Goal: Information Seeking & Learning: Check status

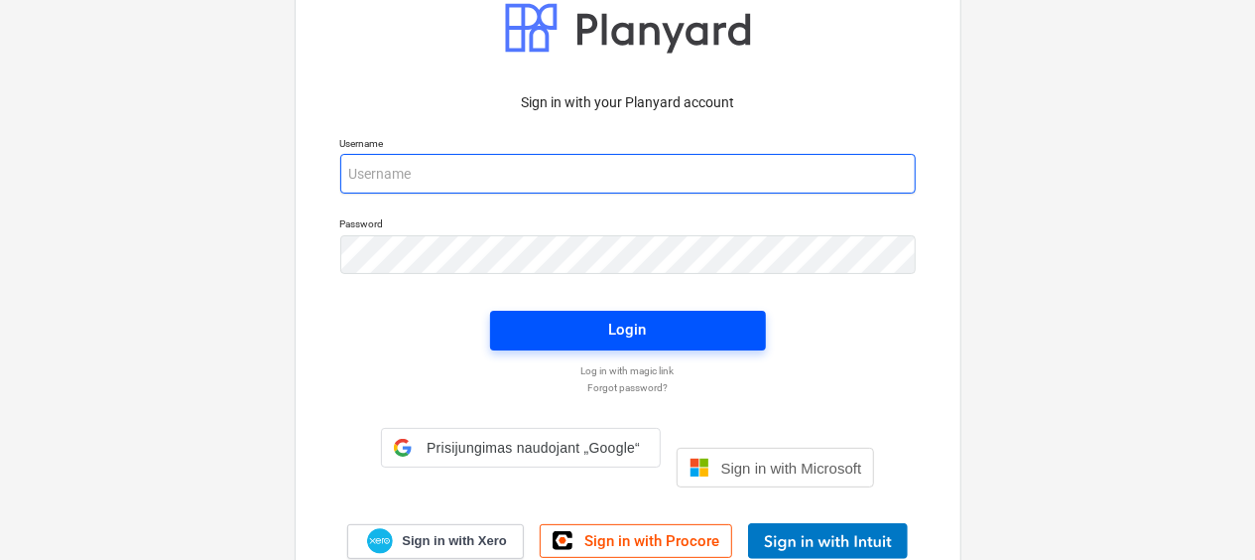
type input "[EMAIL_ADDRESS][DOMAIN_NAME]"
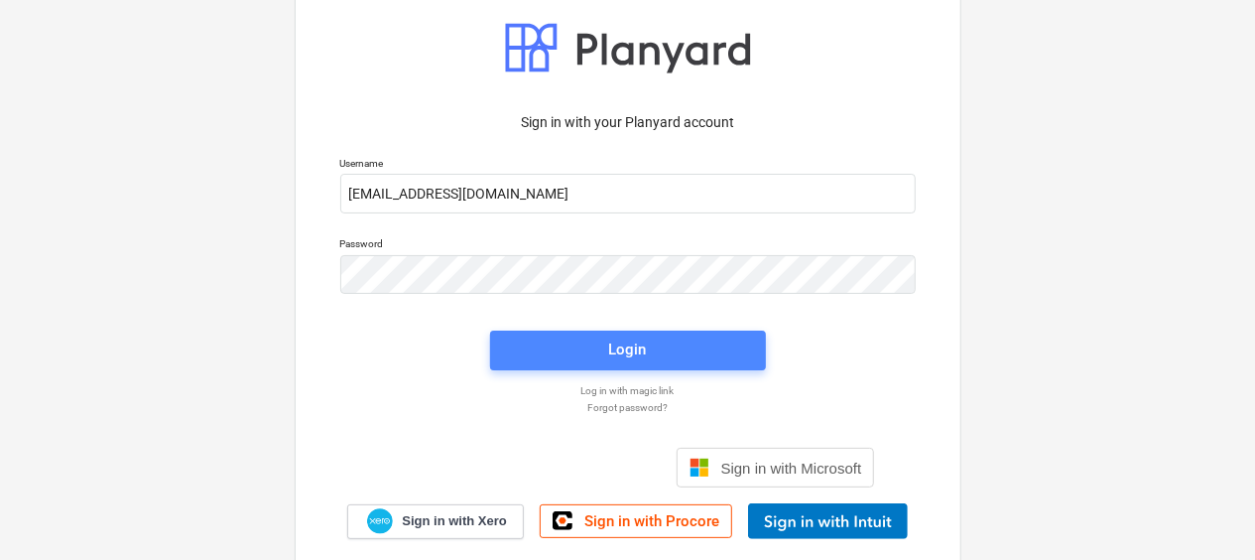
click at [574, 349] on span "Login" at bounding box center [628, 349] width 228 height 26
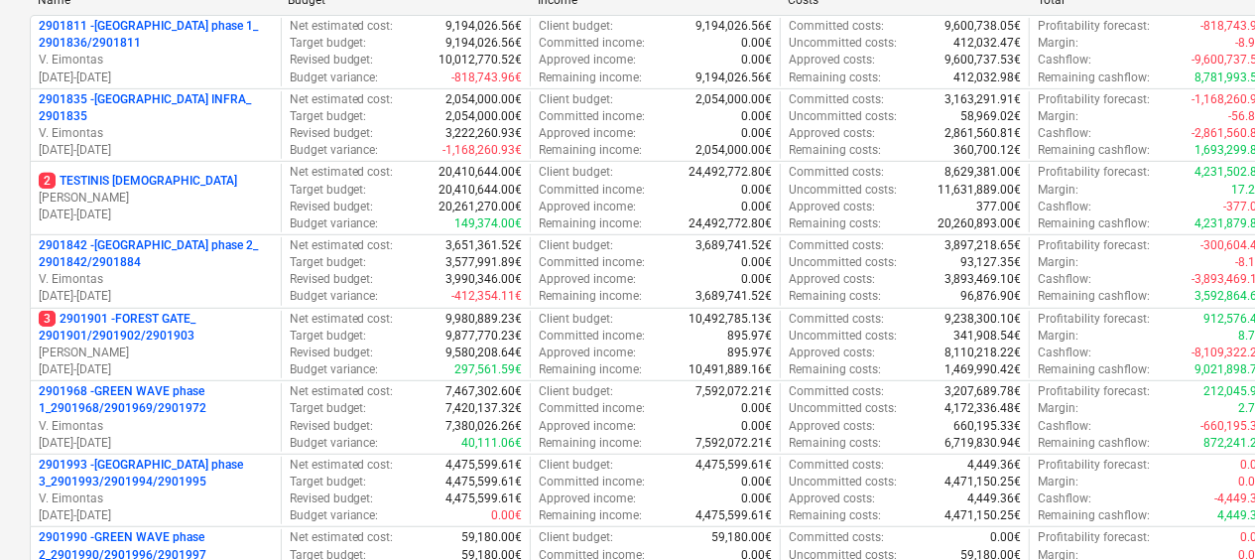
scroll to position [382, 0]
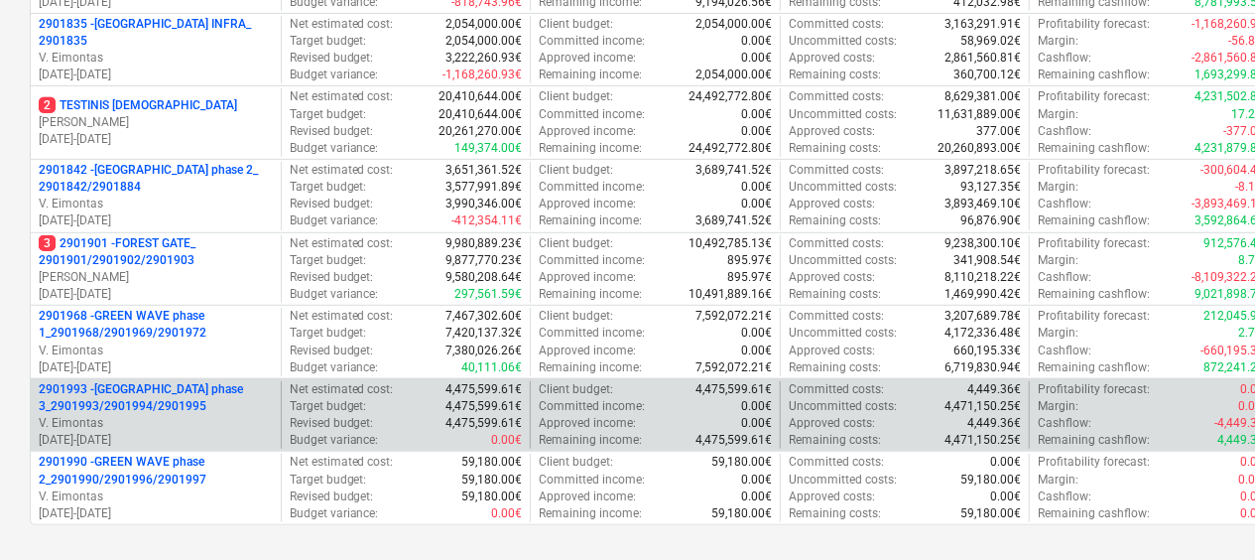
click at [196, 415] on p "V. Eimontas" at bounding box center [156, 423] width 234 height 17
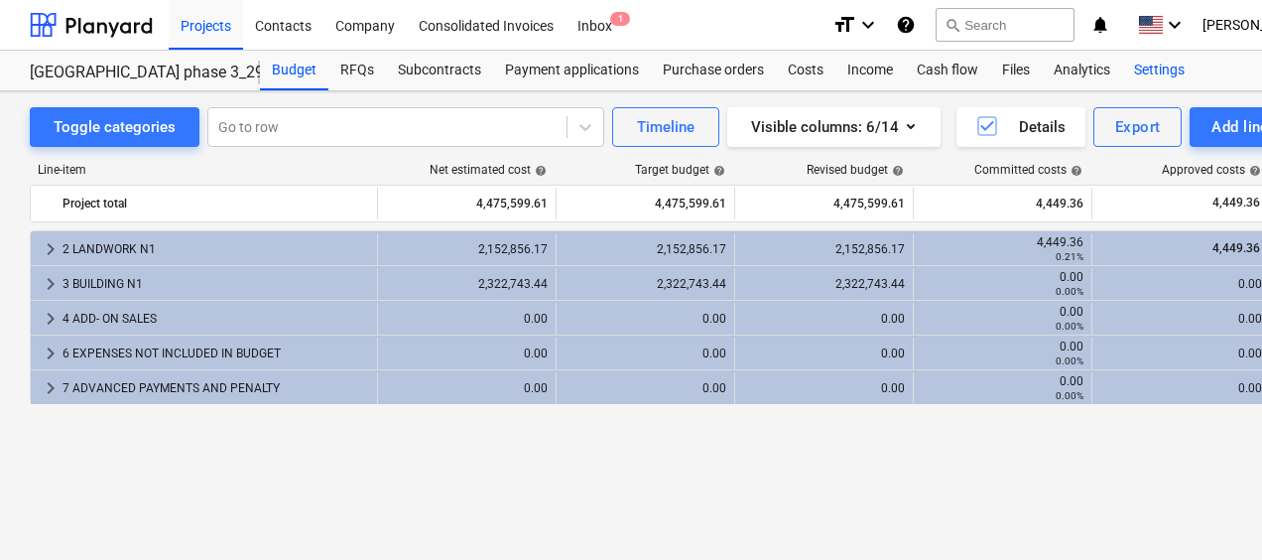
click at [1147, 77] on div "Settings" at bounding box center [1159, 71] width 74 height 40
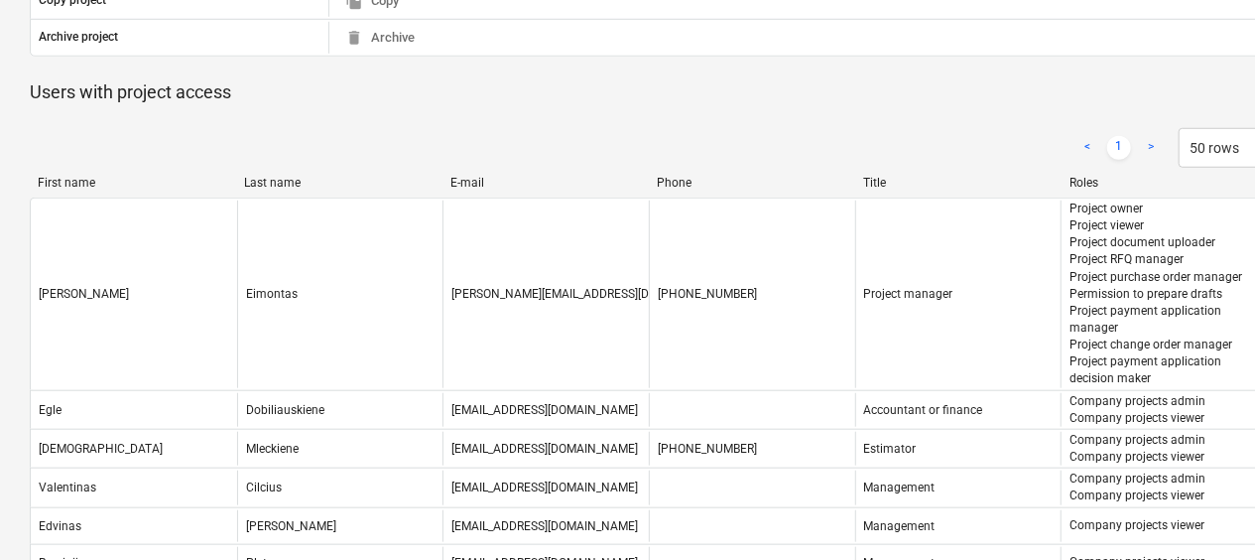
scroll to position [737, 101]
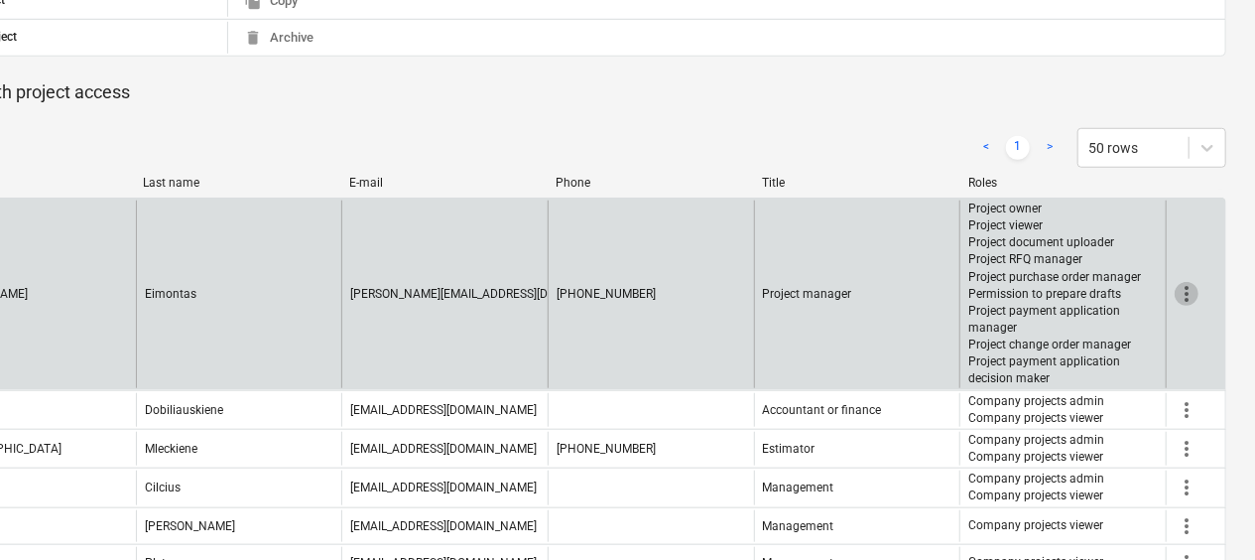
click at [1187, 282] on span "more_vert" at bounding box center [1187, 294] width 24 height 24
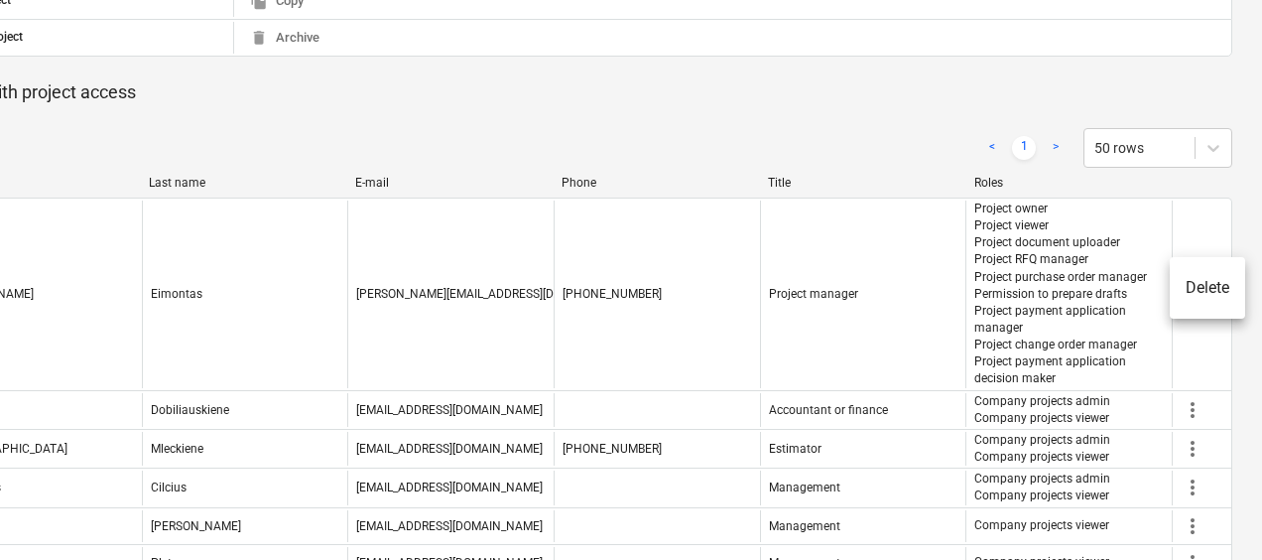
click at [840, 300] on div at bounding box center [631, 280] width 1262 height 560
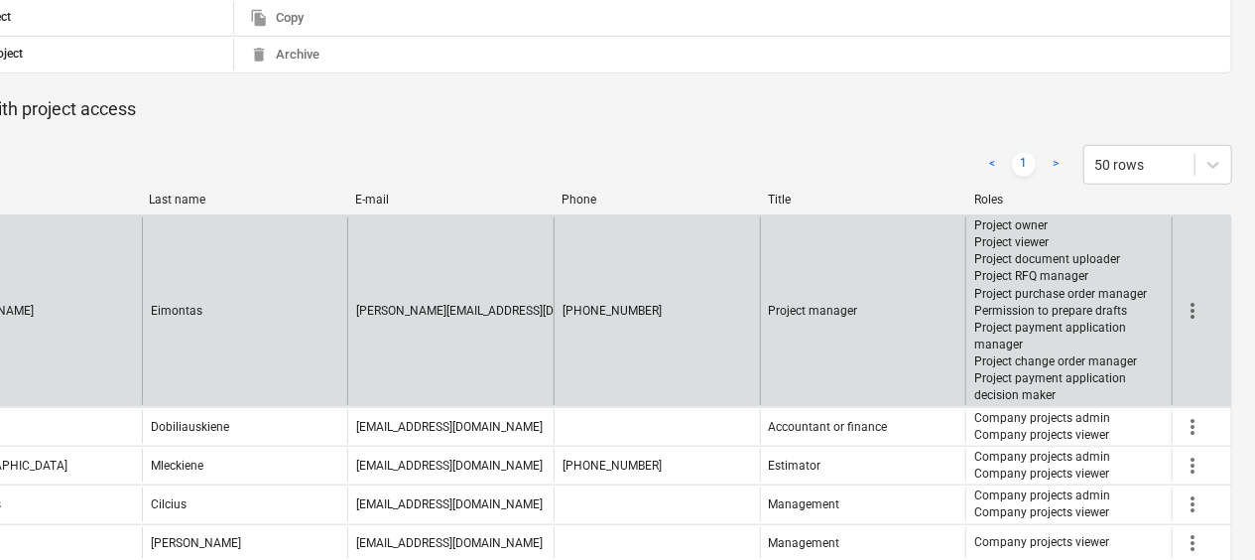
scroll to position [720, 95]
click at [1200, 302] on span "more_vert" at bounding box center [1193, 312] width 24 height 24
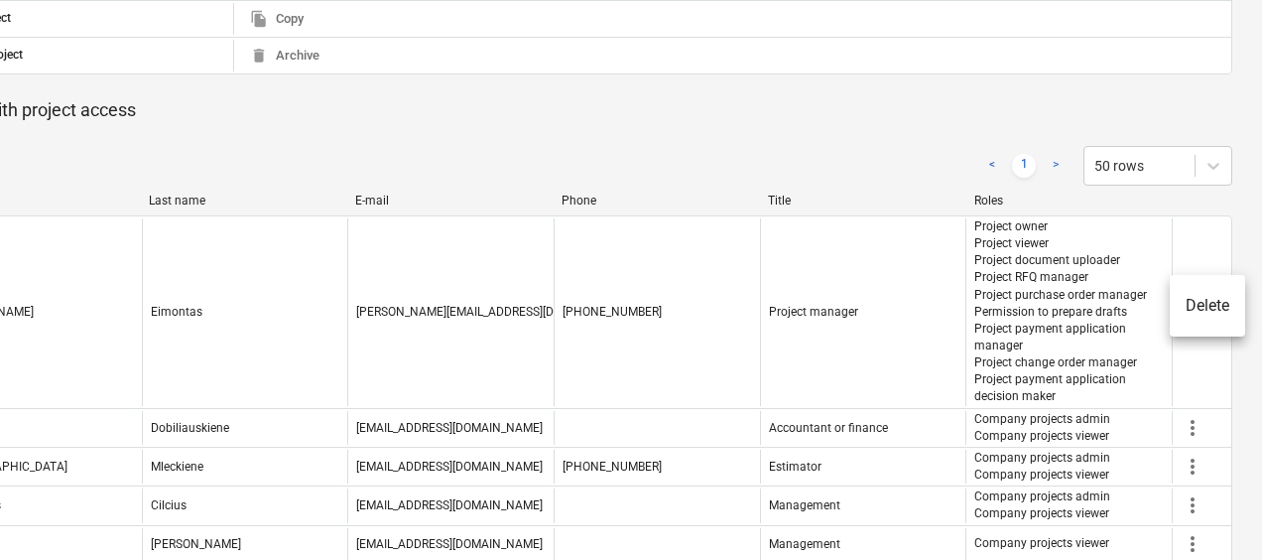
click at [808, 316] on div at bounding box center [631, 280] width 1262 height 560
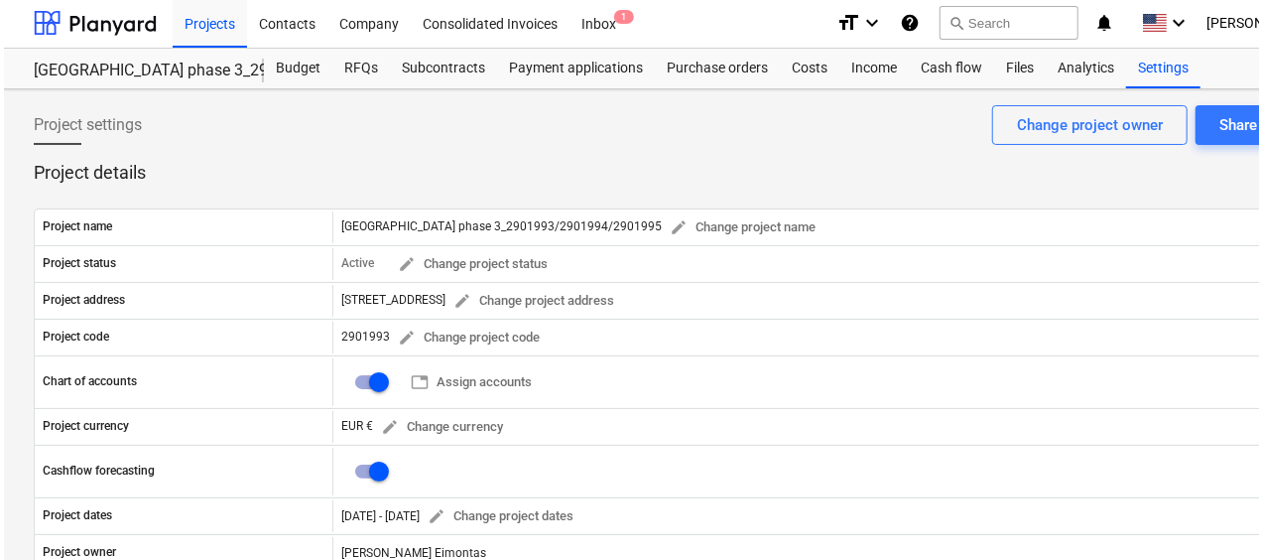
scroll to position [0, 0]
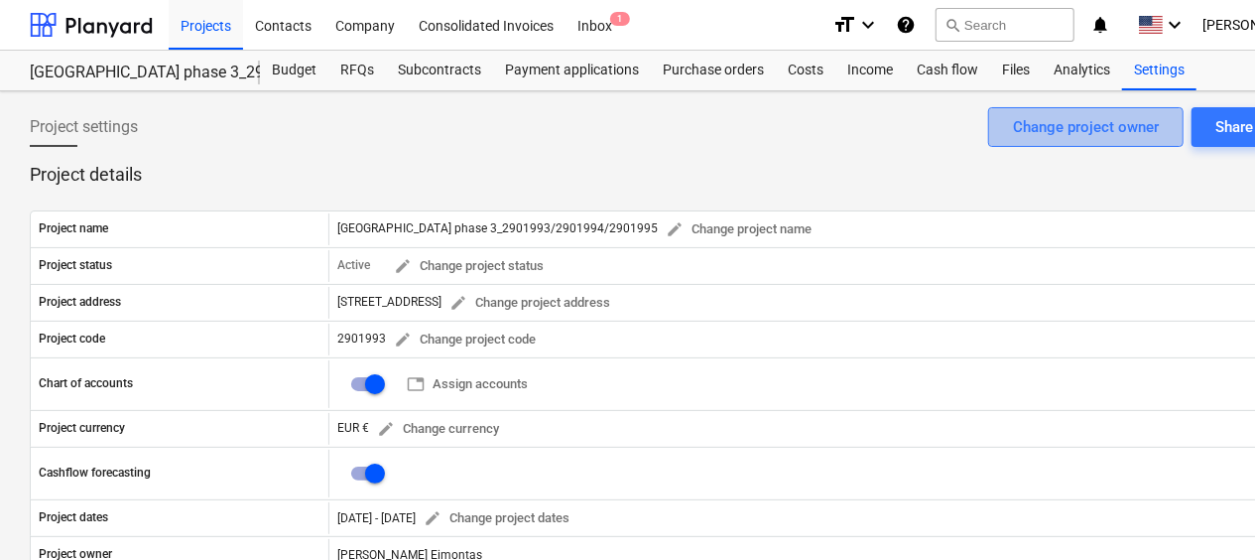
click at [1054, 124] on div "Change project owner" at bounding box center [1086, 127] width 146 height 26
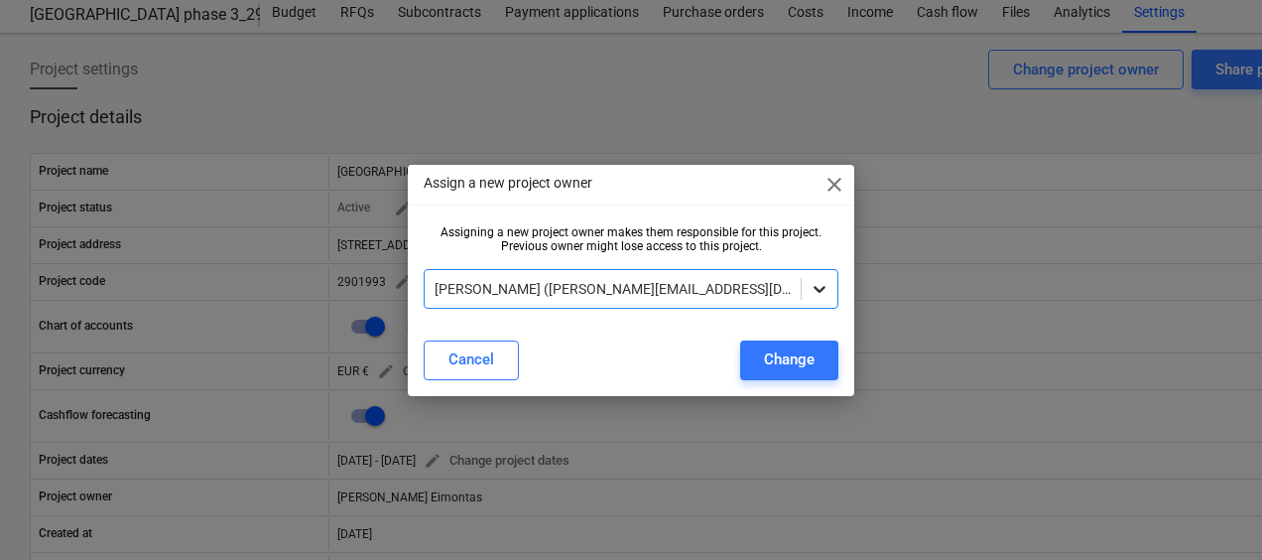
click at [816, 297] on icon at bounding box center [820, 289] width 20 height 20
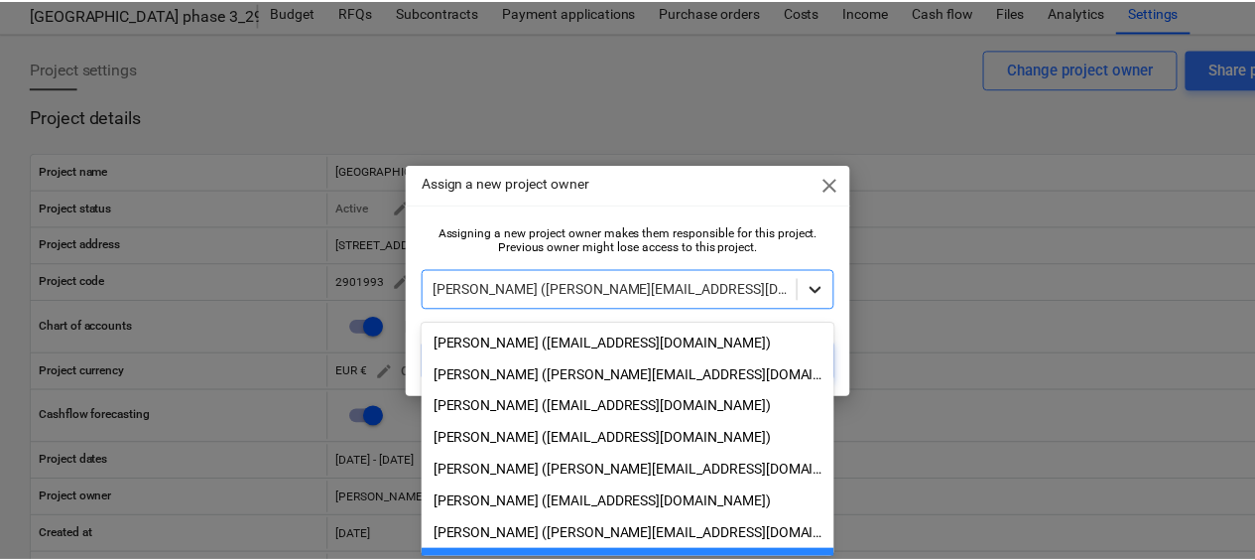
scroll to position [63, 0]
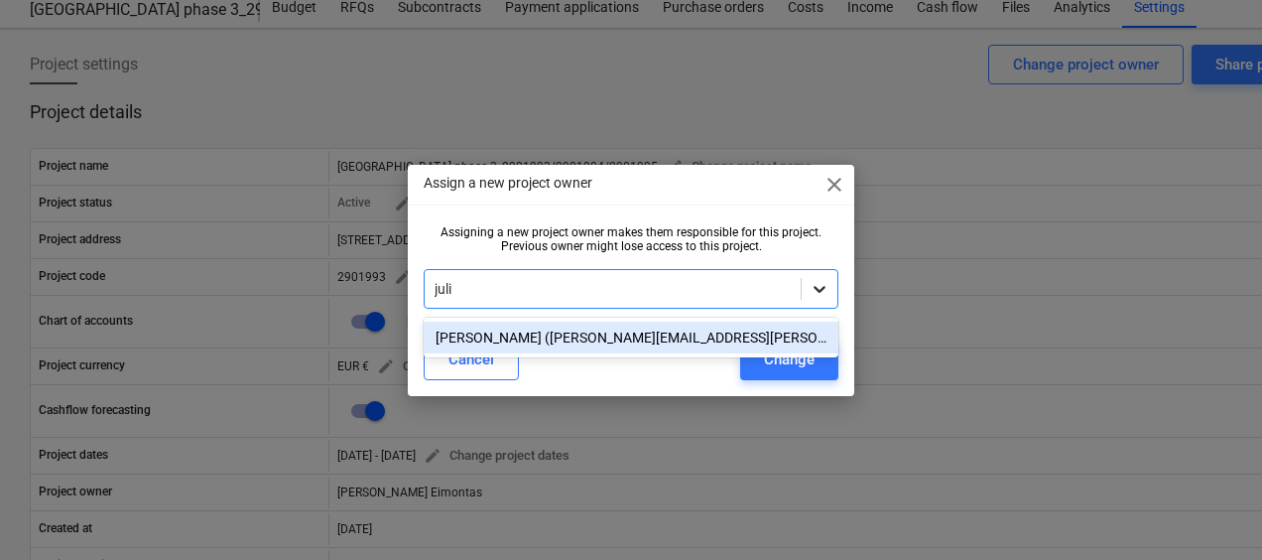
type input "juliu"
click at [668, 343] on div "[PERSON_NAME] ([PERSON_NAME][EMAIL_ADDRESS][PERSON_NAME][DOMAIN_NAME])" at bounding box center [631, 338] width 415 height 32
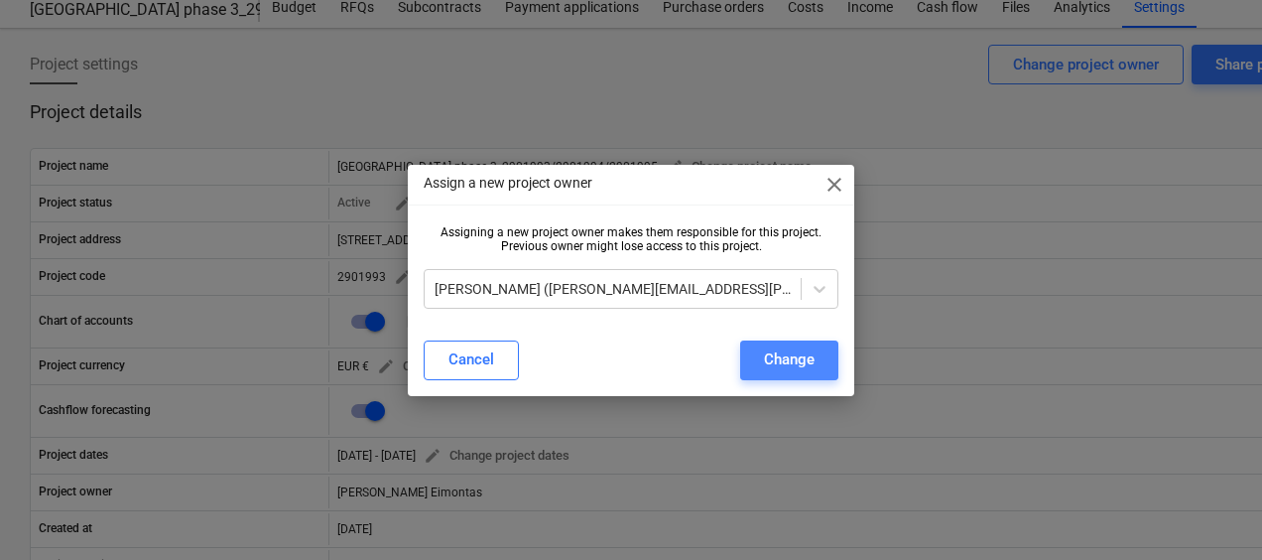
click at [818, 365] on button "Change" at bounding box center [789, 360] width 98 height 40
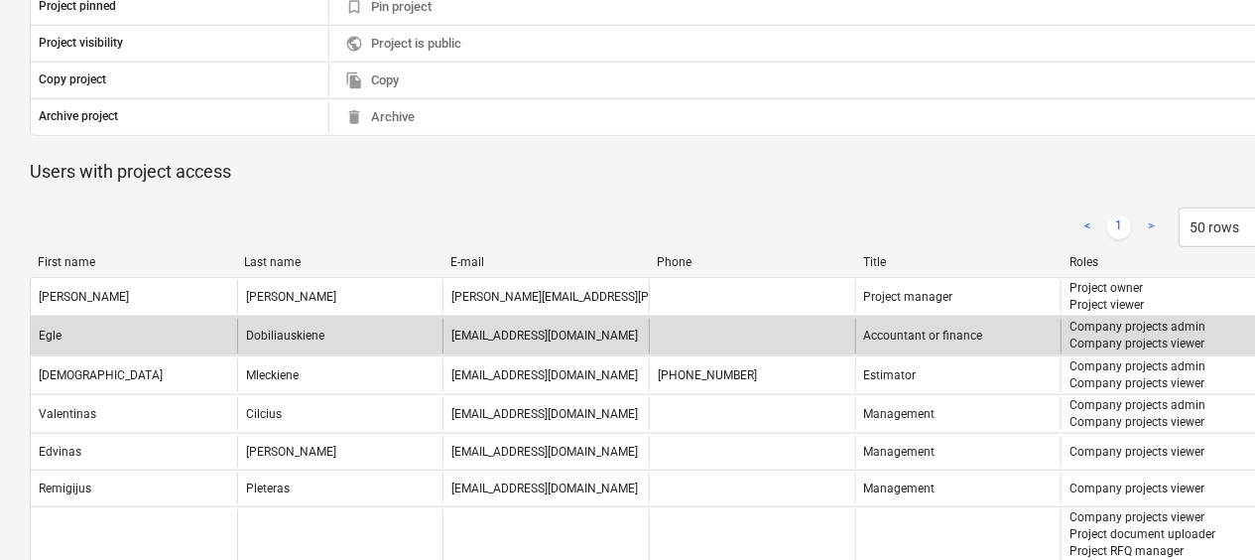
scroll to position [658, 101]
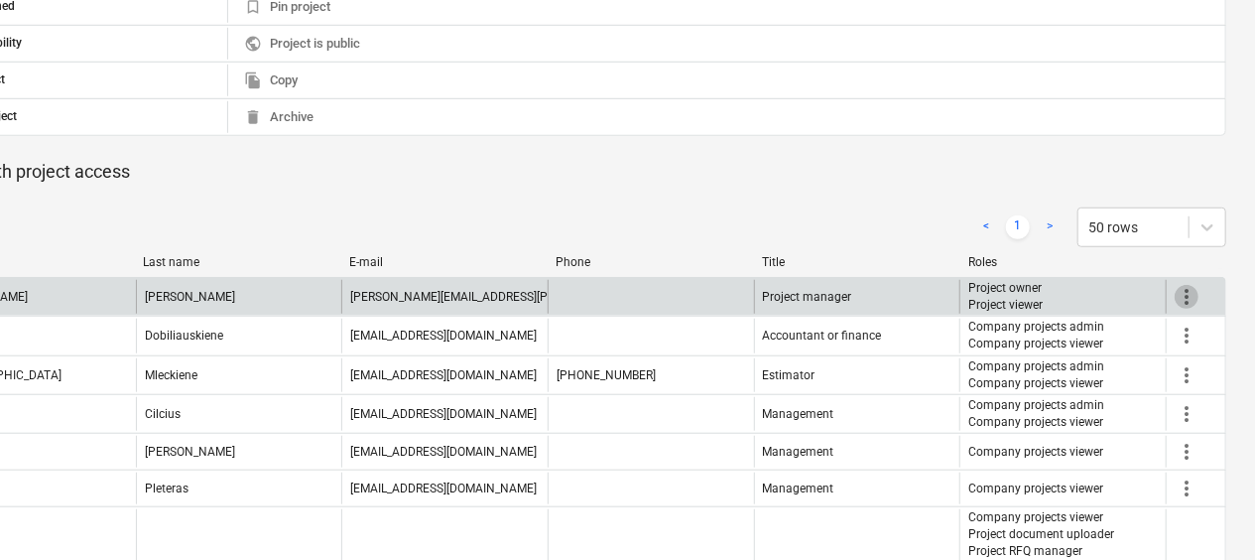
click at [1191, 290] on span "more_vert" at bounding box center [1187, 297] width 24 height 24
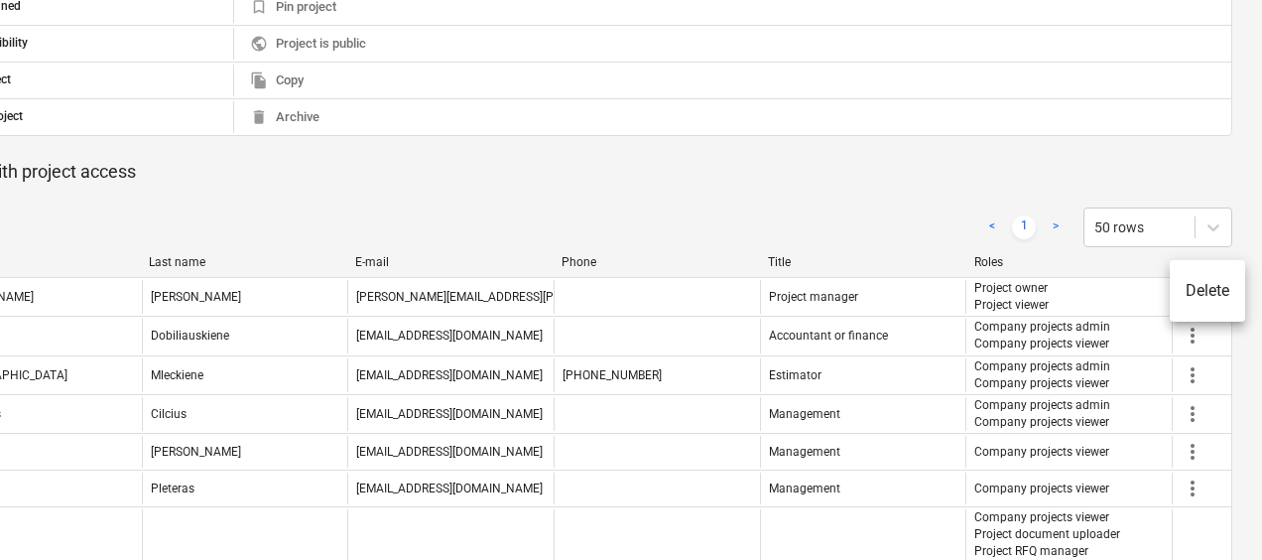
click at [1006, 314] on div at bounding box center [631, 280] width 1262 height 560
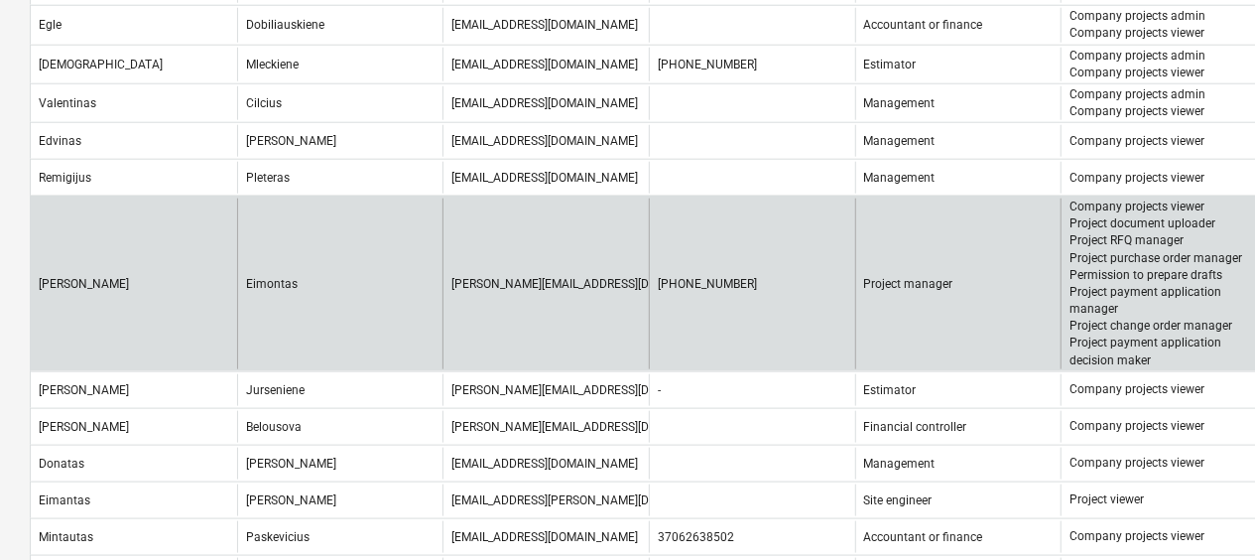
scroll to position [969, 101]
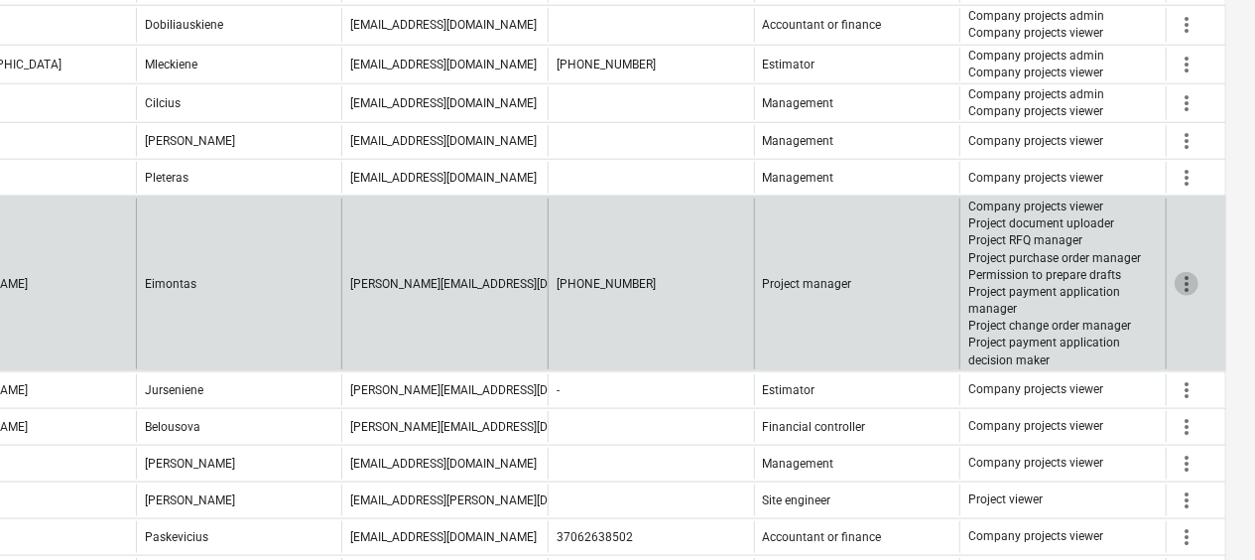
click at [1188, 279] on span "more_vert" at bounding box center [1187, 284] width 24 height 24
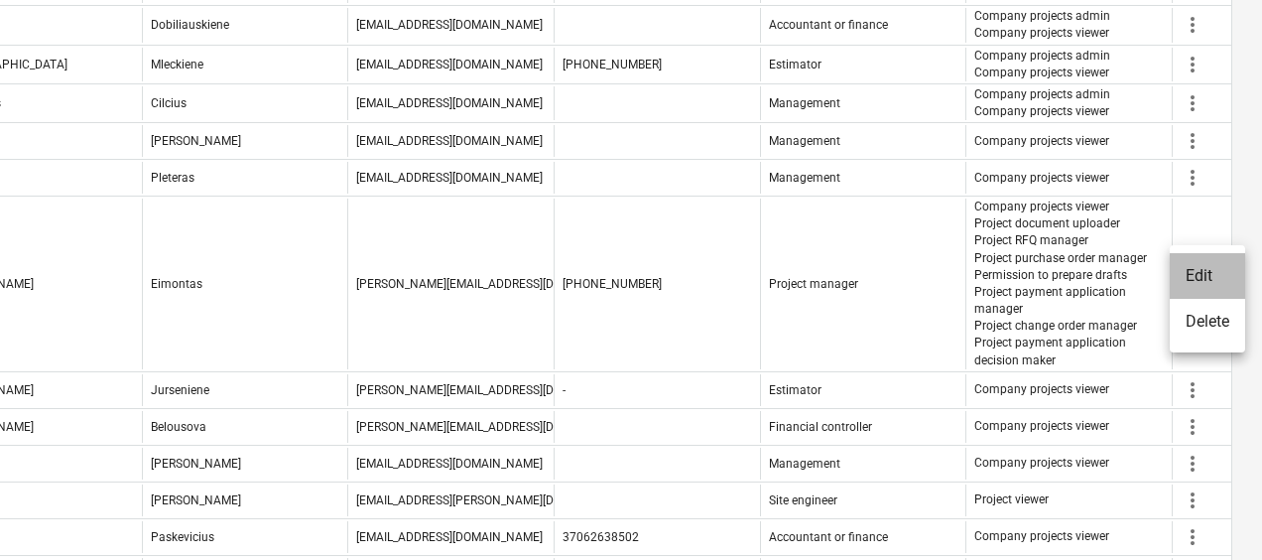
click at [1203, 268] on li "Edit" at bounding box center [1207, 276] width 75 height 46
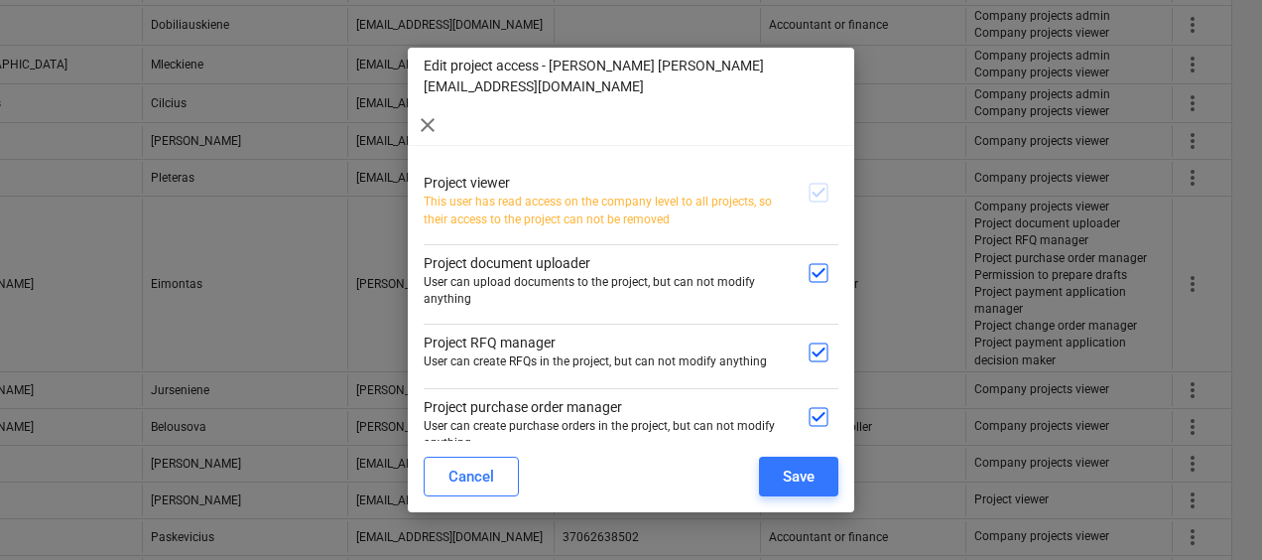
click at [812, 174] on div at bounding box center [819, 200] width 40 height 55
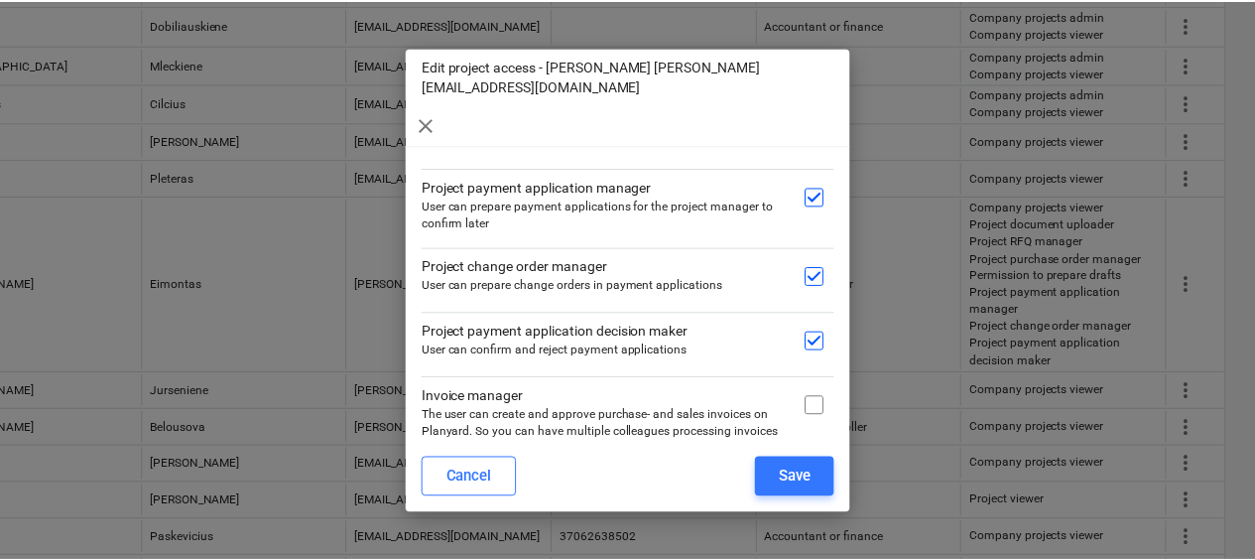
scroll to position [389, 0]
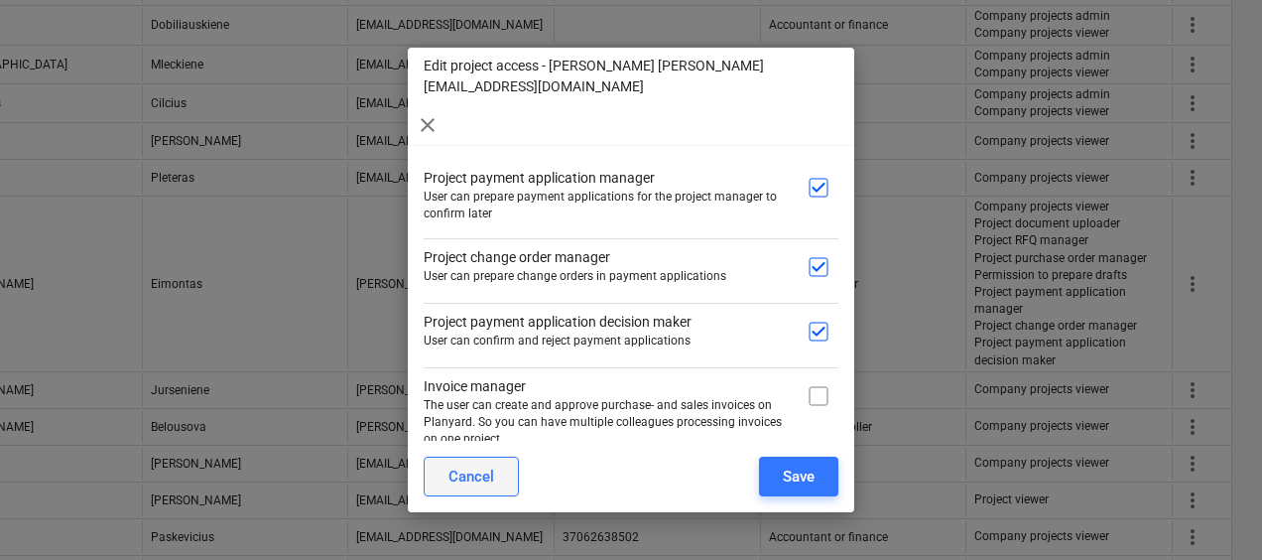
click at [474, 457] on button "Cancel" at bounding box center [471, 477] width 95 height 40
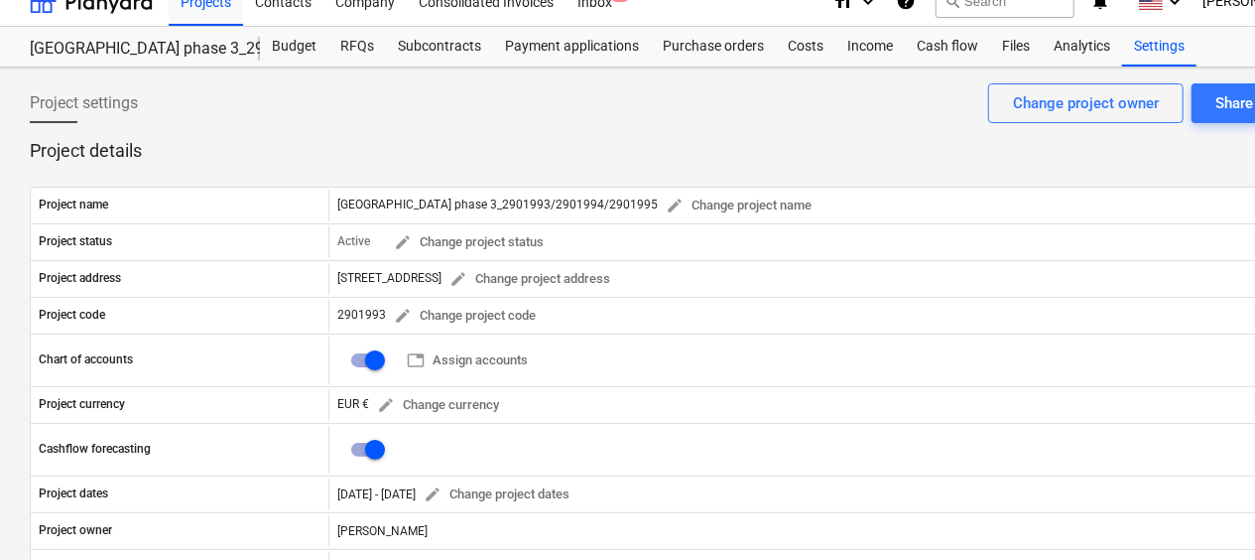
scroll to position [0, 0]
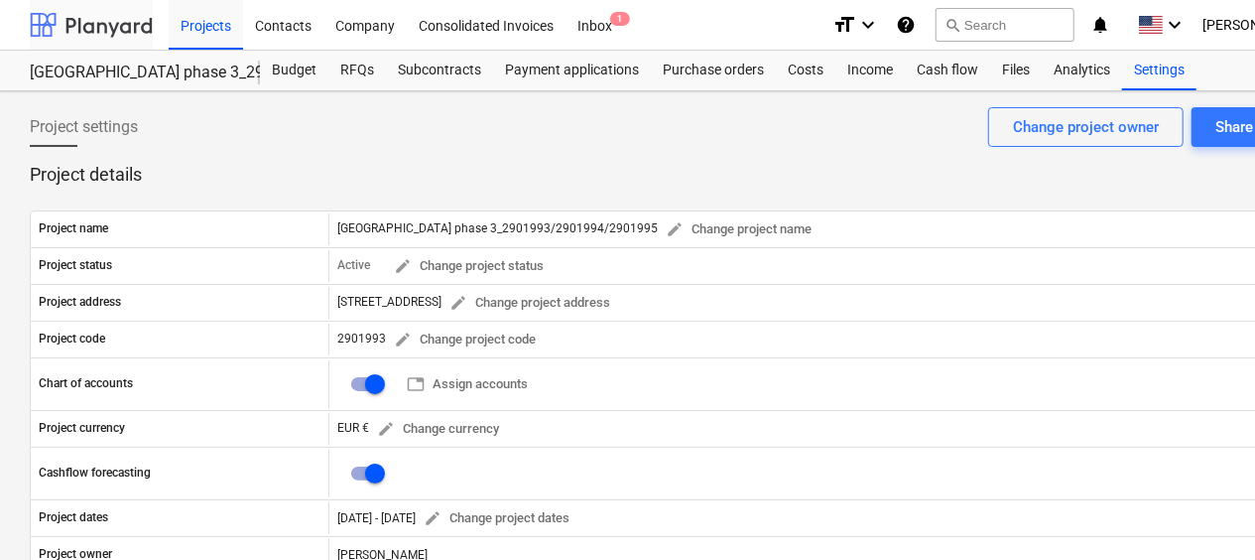
click at [115, 34] on div at bounding box center [91, 25] width 123 height 50
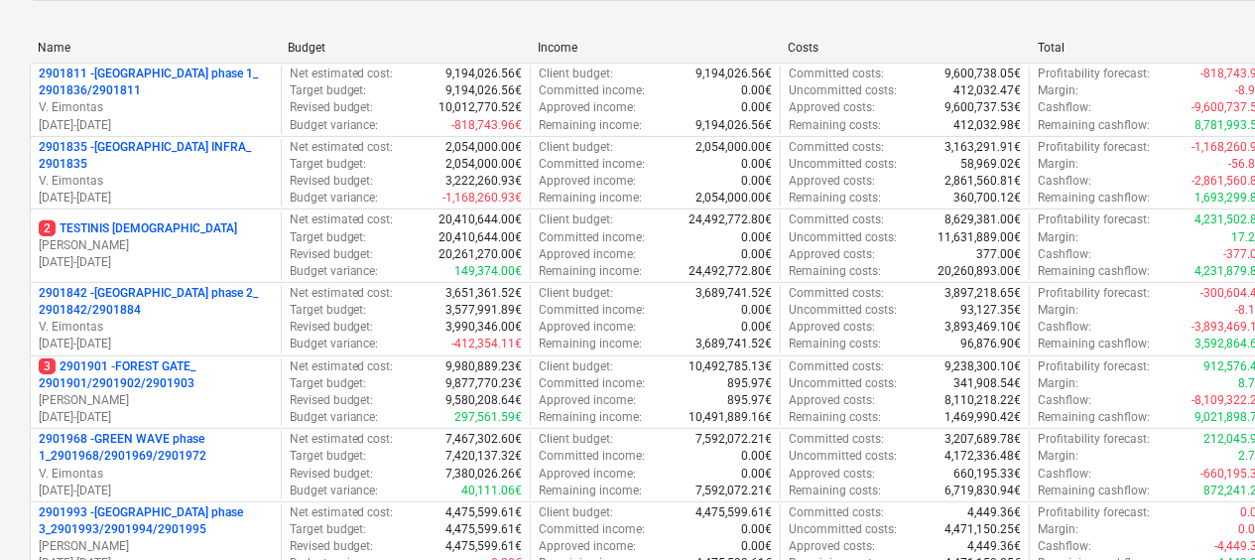
scroll to position [260, 0]
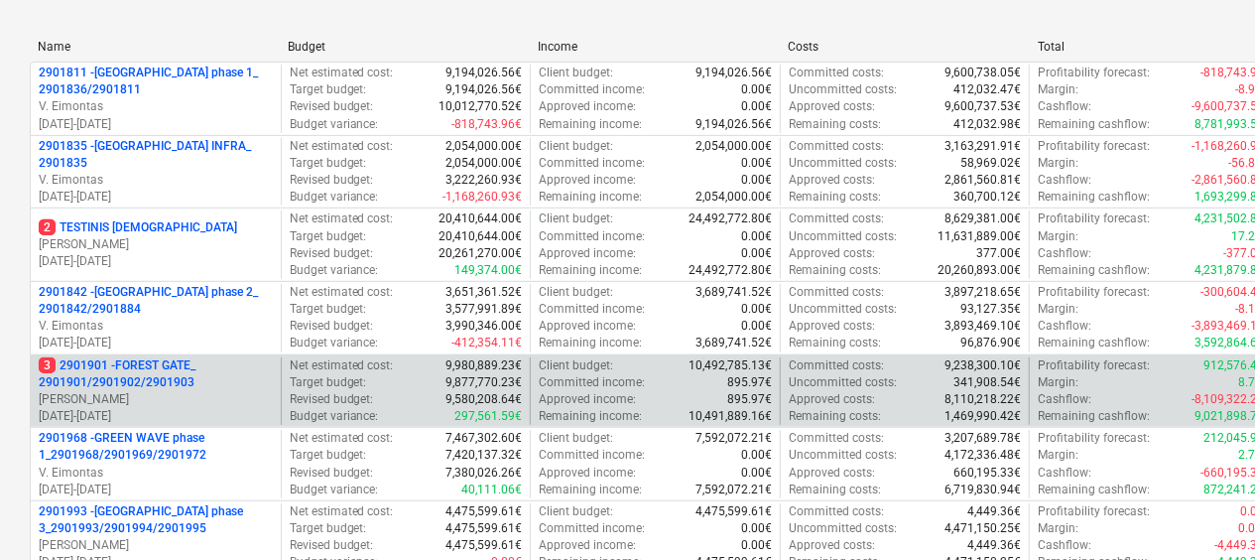
click at [169, 395] on p "[PERSON_NAME]" at bounding box center [156, 399] width 234 height 17
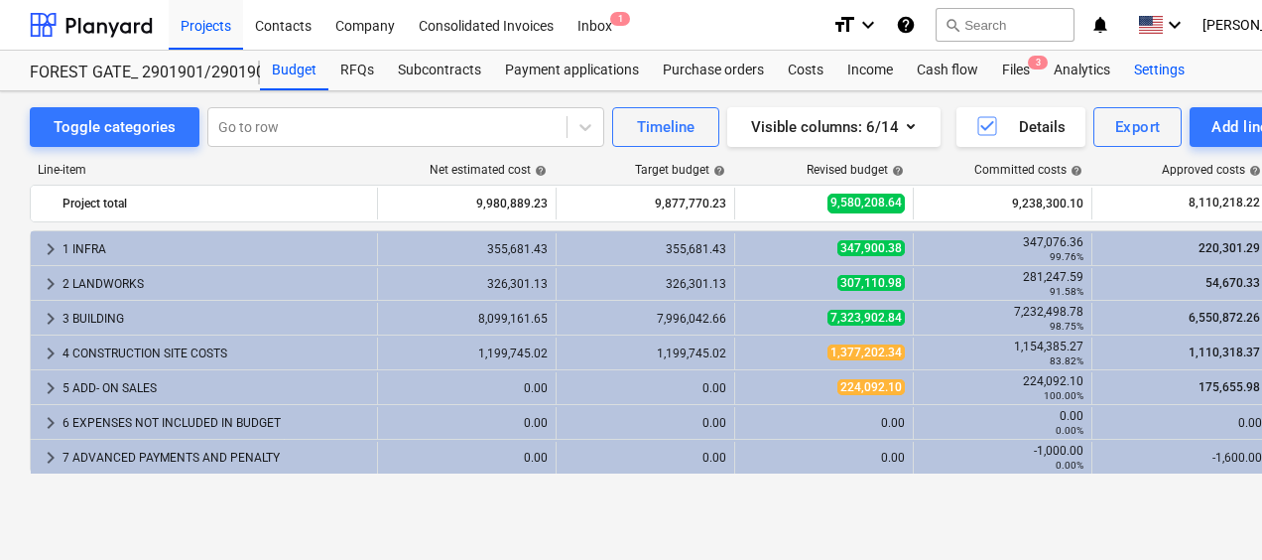
click at [1150, 77] on div "Settings" at bounding box center [1159, 71] width 74 height 40
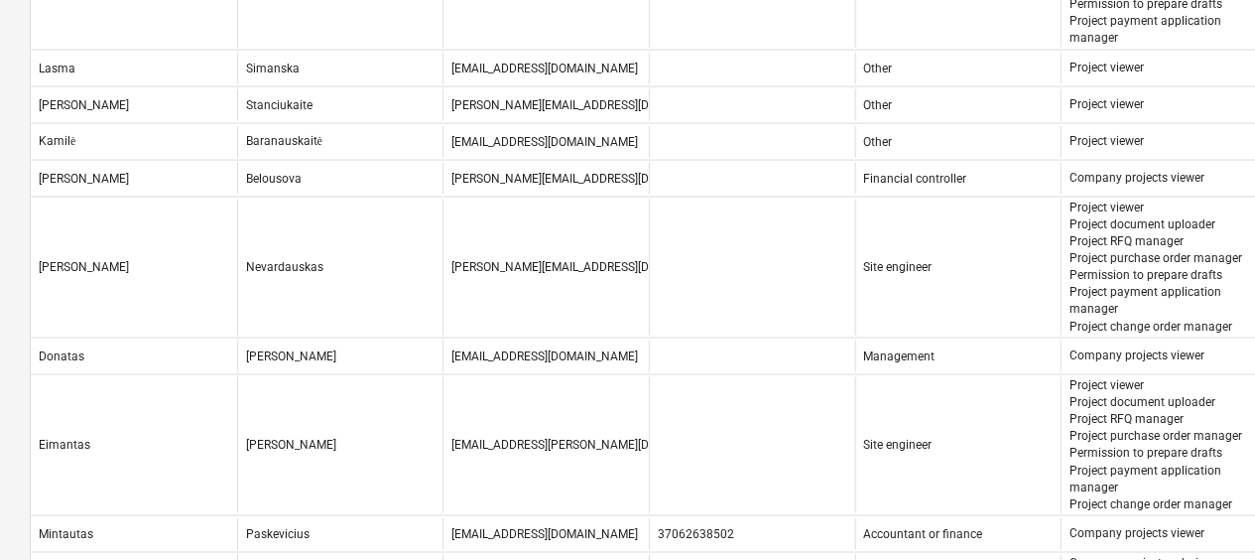
scroll to position [1278, 101]
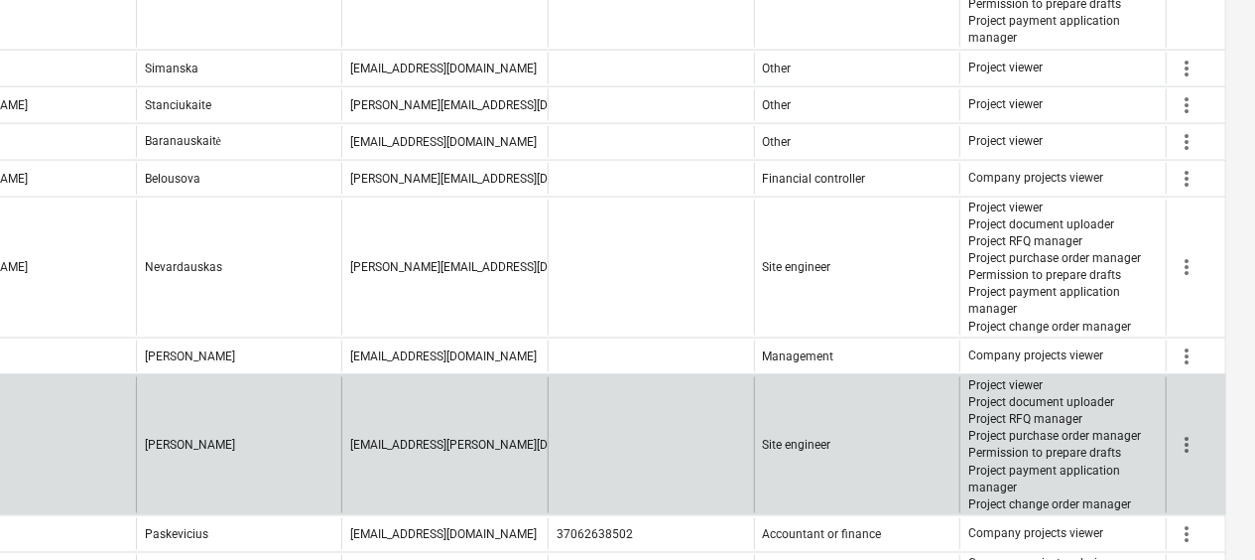
click at [1187, 434] on span "more_vert" at bounding box center [1187, 445] width 24 height 24
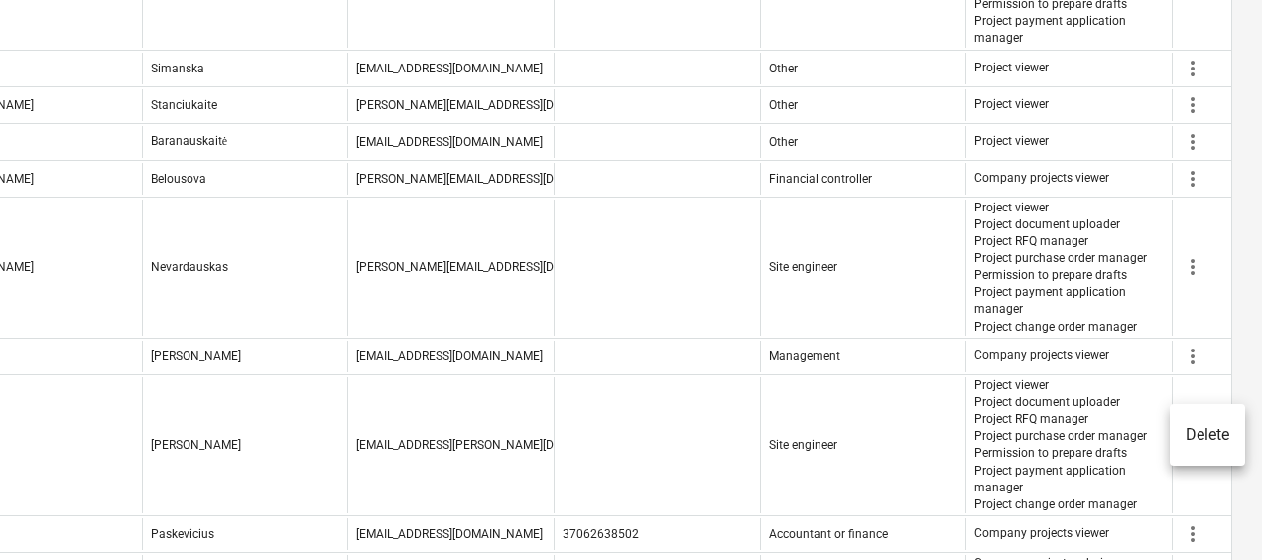
click at [1199, 269] on div at bounding box center [631, 280] width 1262 height 560
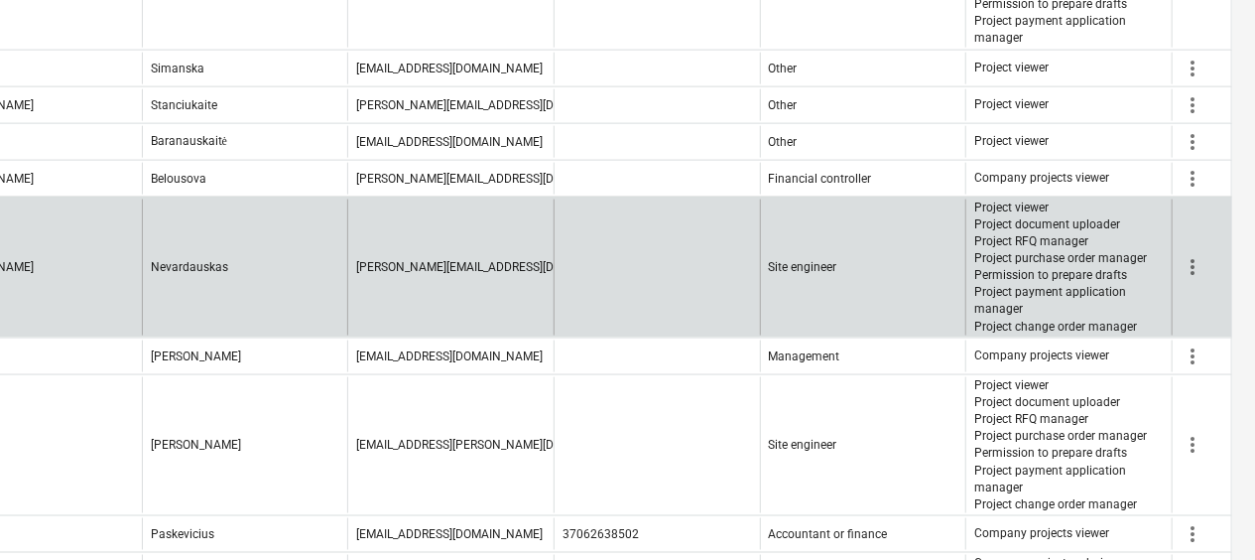
click at [1183, 255] on span "more_vert" at bounding box center [1193, 267] width 24 height 24
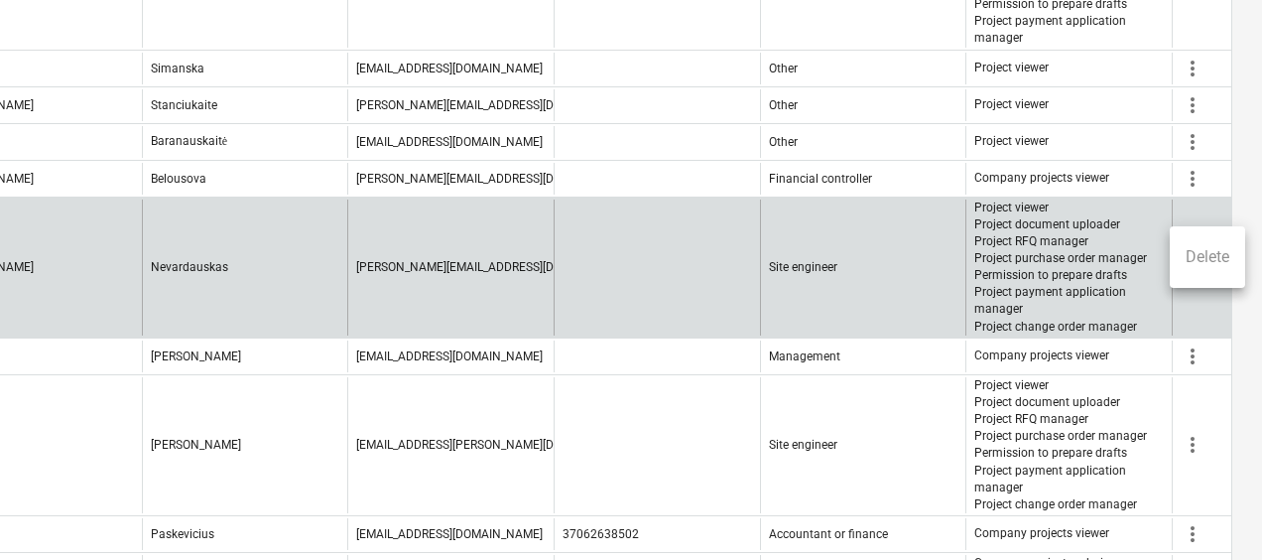
click at [1183, 255] on ul "Delete" at bounding box center [1207, 257] width 75 height 62
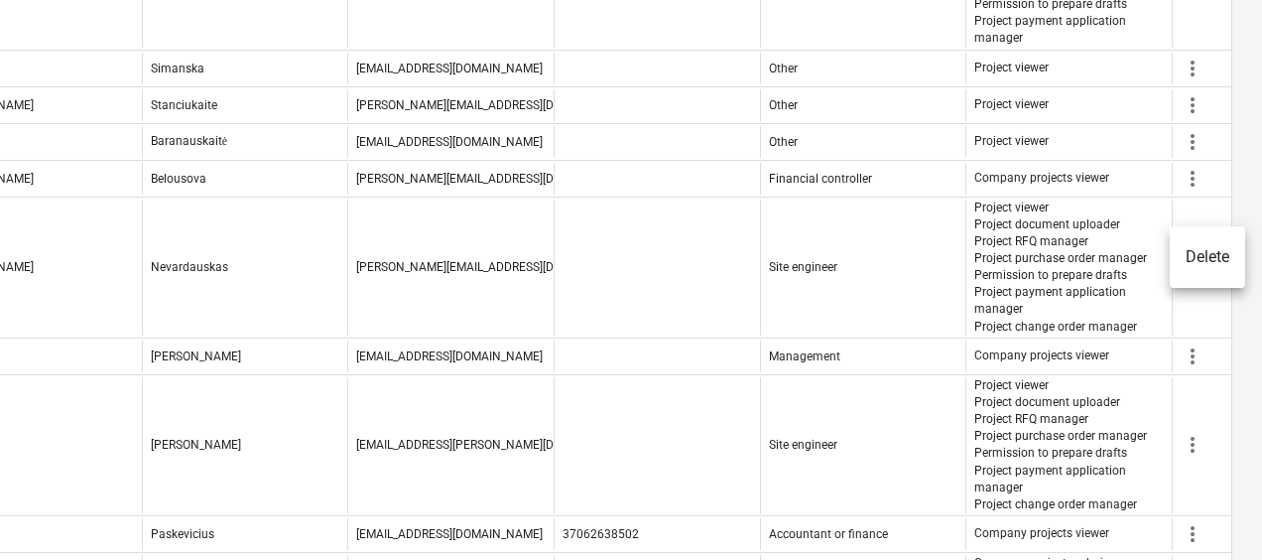
click at [1026, 236] on div at bounding box center [631, 280] width 1262 height 560
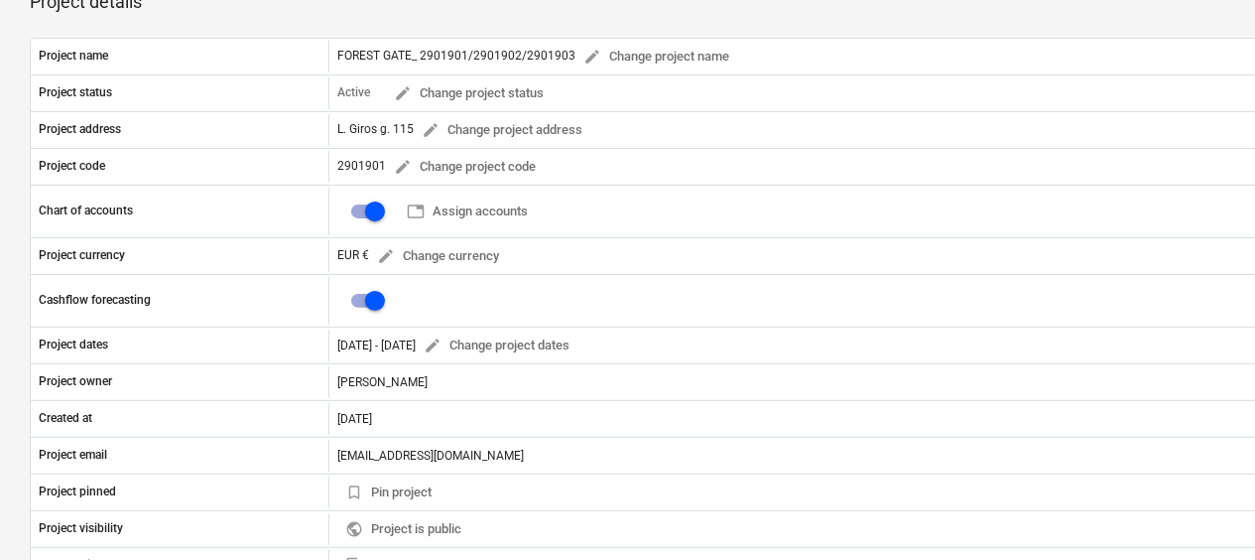
scroll to position [0, 0]
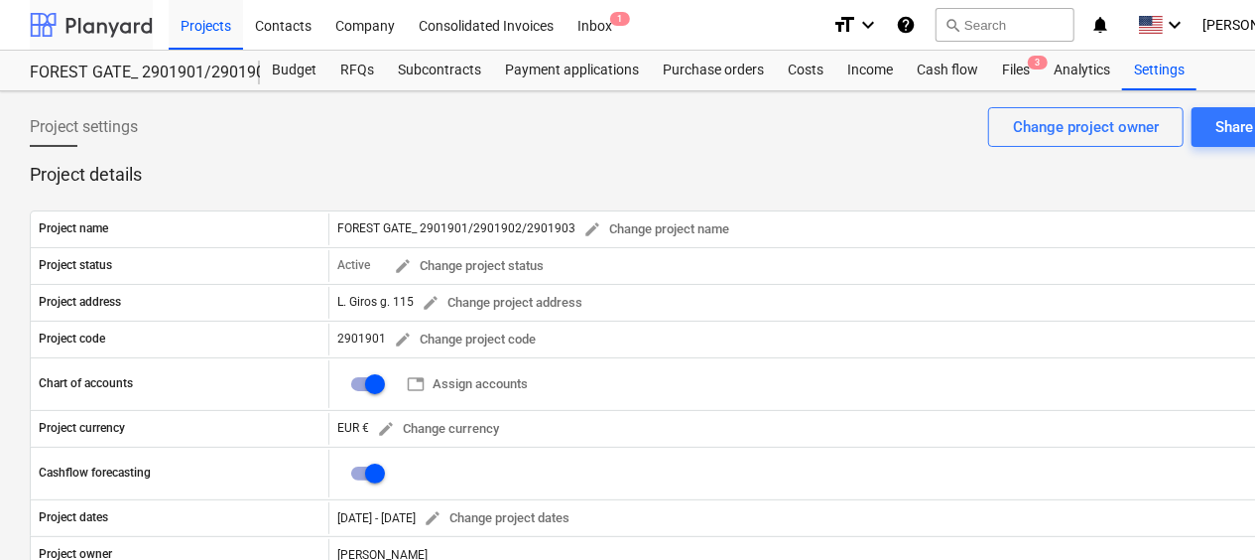
click at [78, 10] on div at bounding box center [91, 25] width 123 height 50
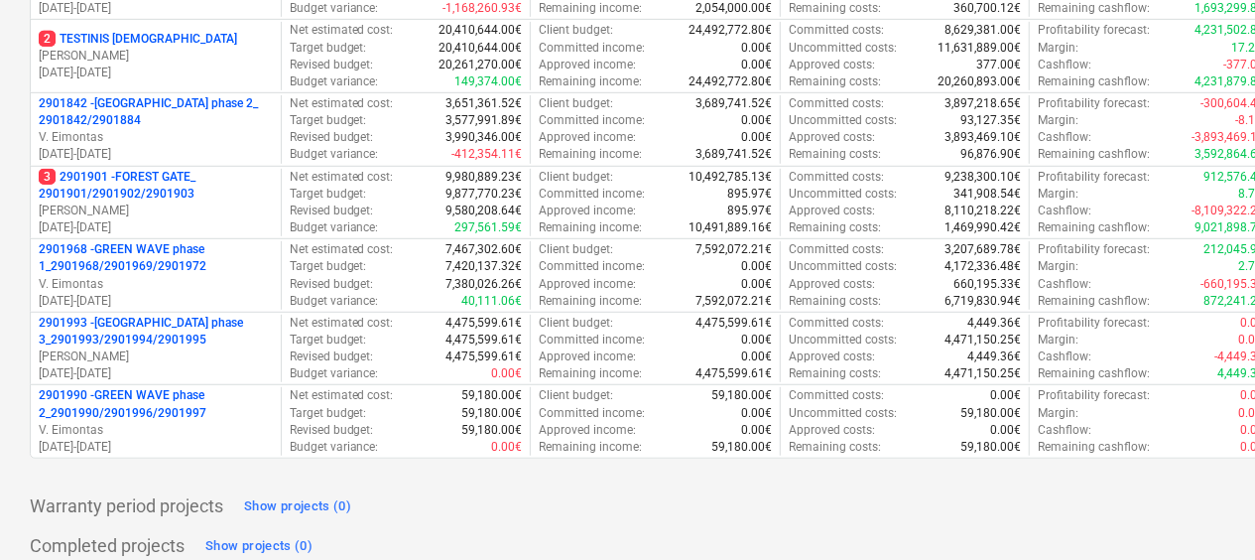
scroll to position [450, 0]
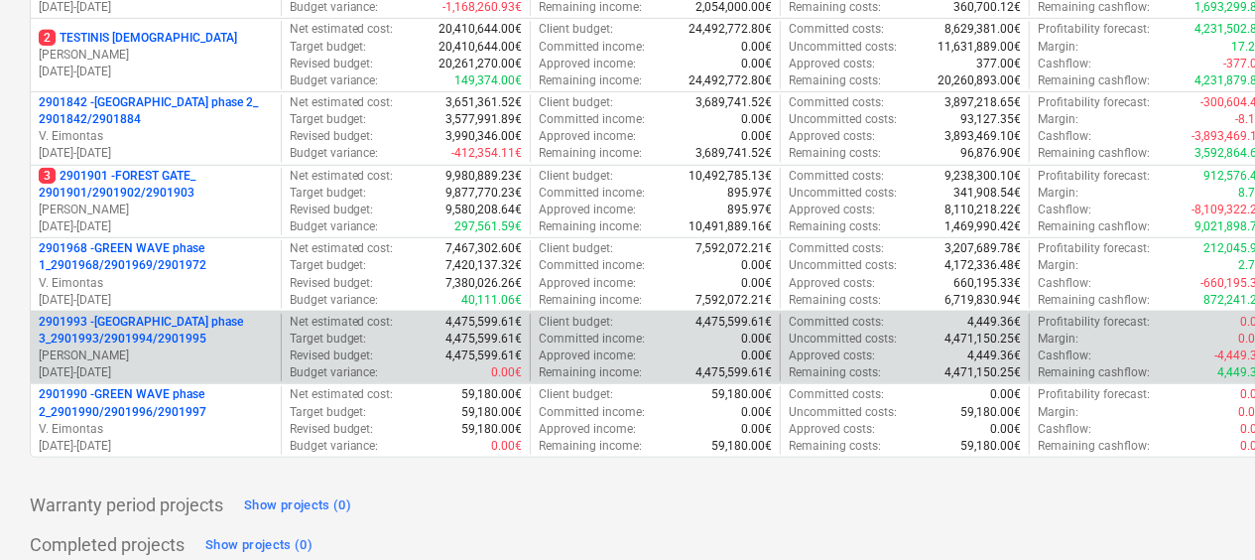
click at [175, 338] on p "2901993 - [GEOGRAPHIC_DATA] phase 3_2901993/2901994/2901995" at bounding box center [156, 331] width 234 height 34
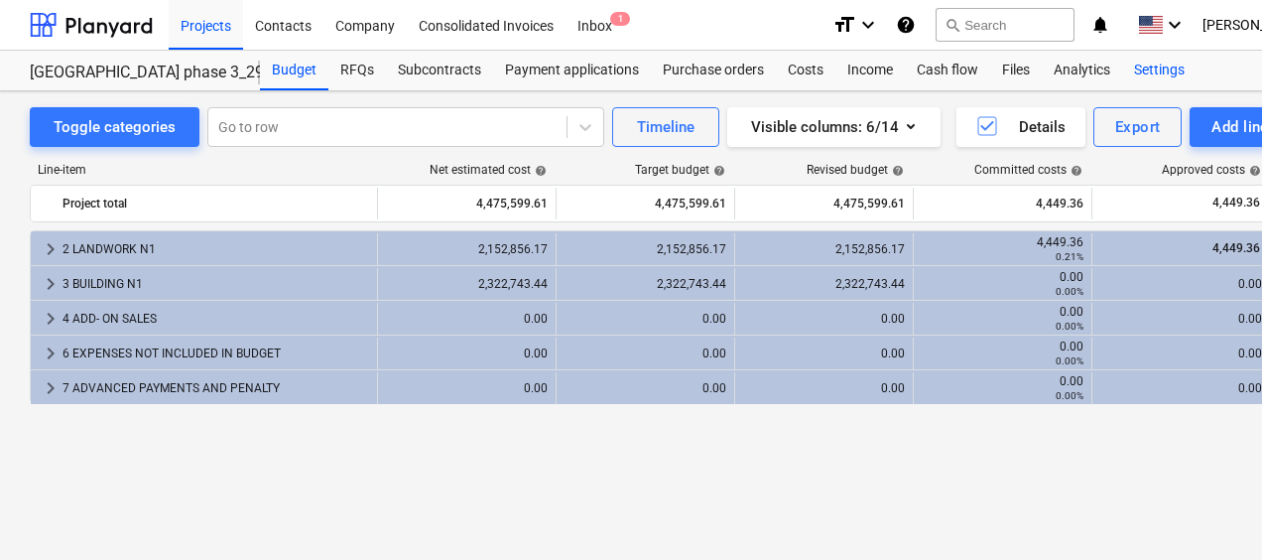
click at [1165, 70] on div "Settings" at bounding box center [1159, 71] width 74 height 40
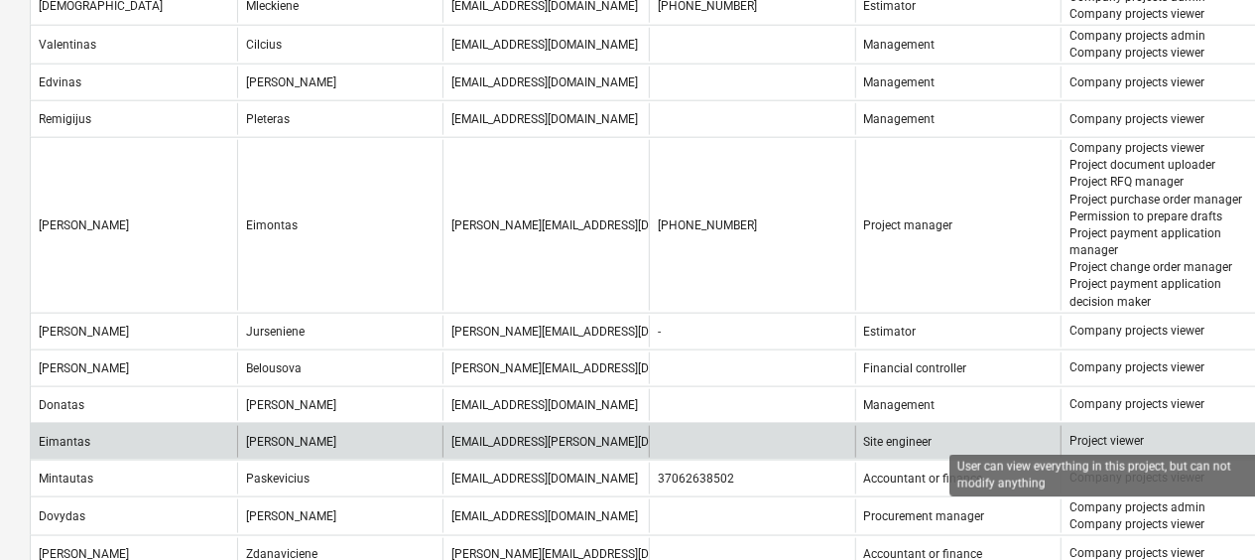
scroll to position [1027, 101]
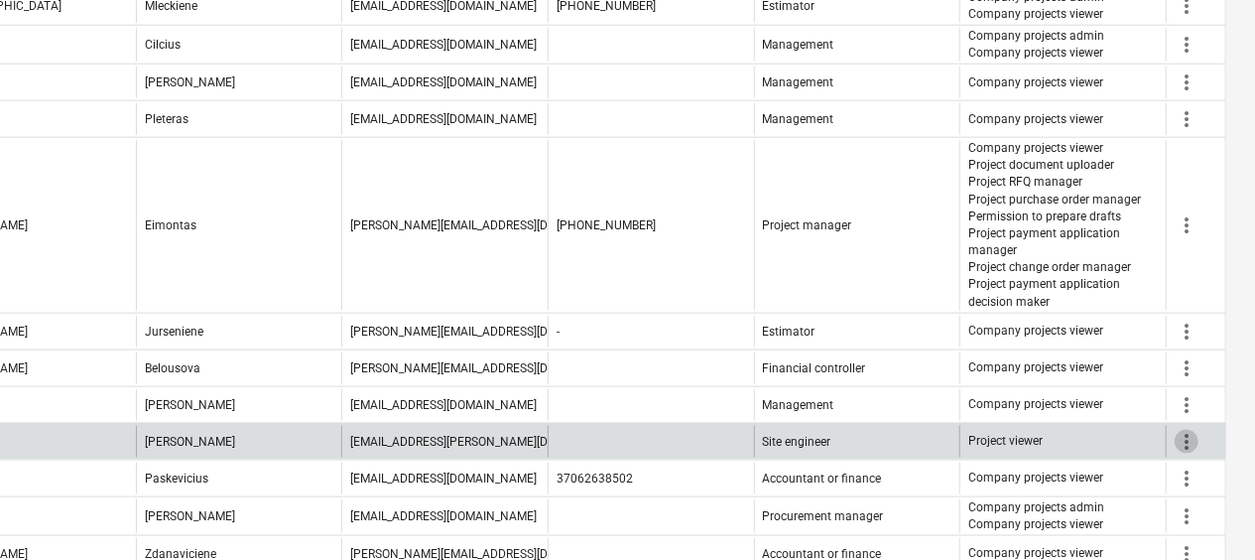
click at [1190, 430] on span "more_vert" at bounding box center [1187, 442] width 24 height 24
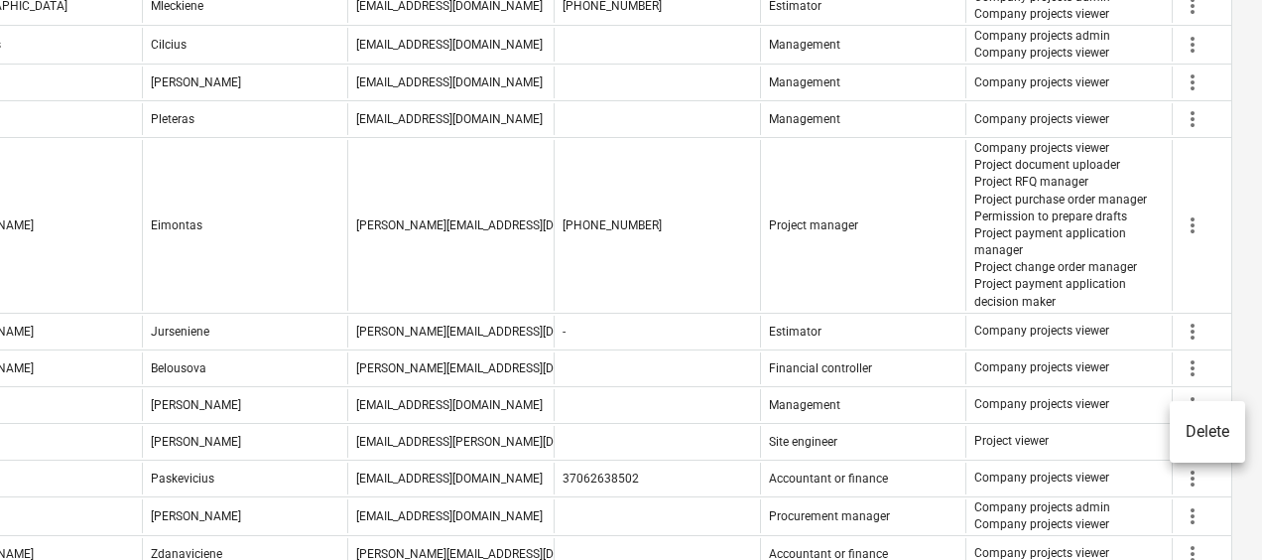
click at [1056, 429] on div at bounding box center [631, 280] width 1262 height 560
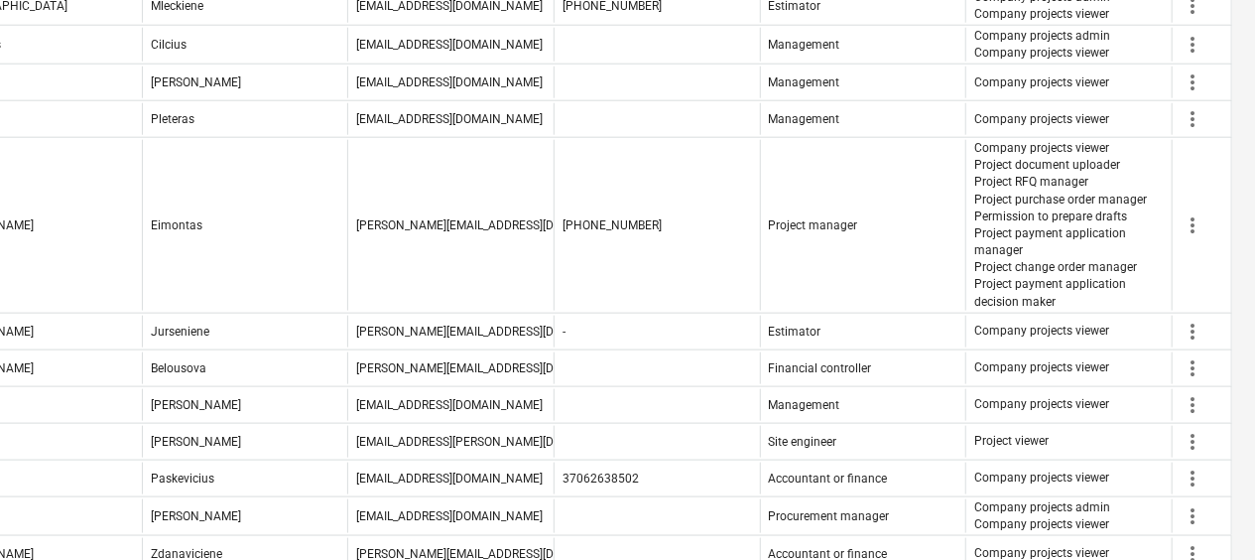
click at [1056, 429] on div "Project viewer" at bounding box center [1069, 442] width 206 height 32
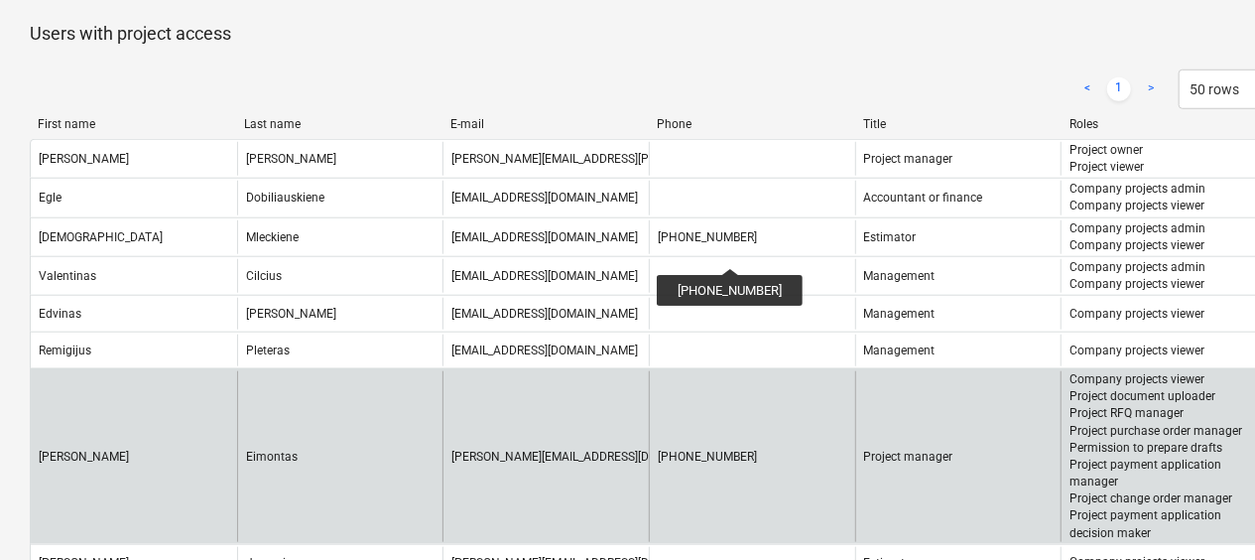
scroll to position [781, 0]
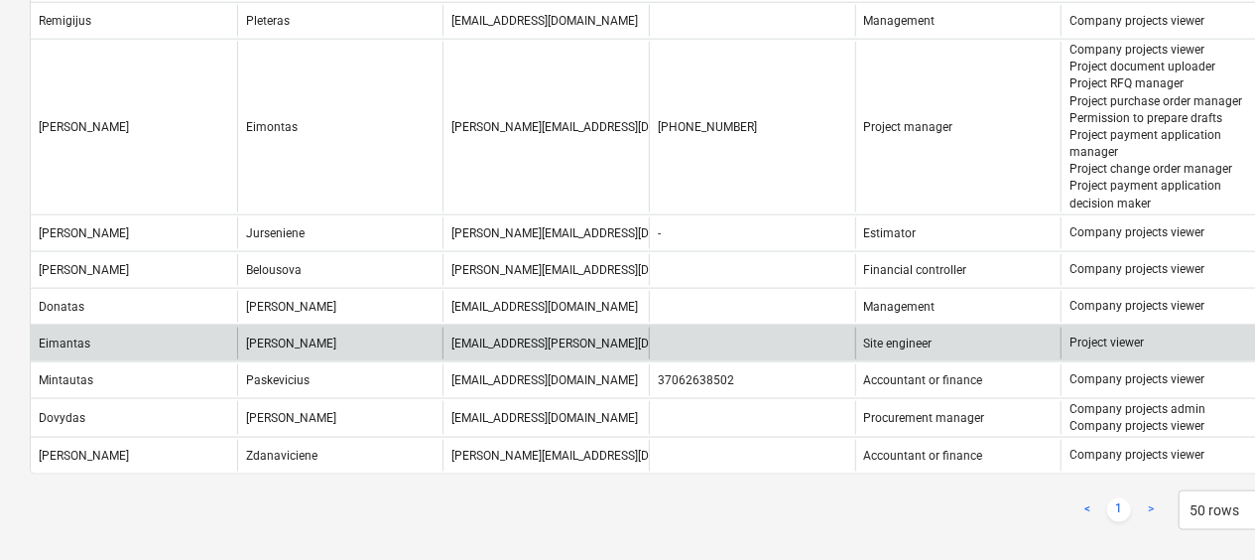
scroll to position [1125, 101]
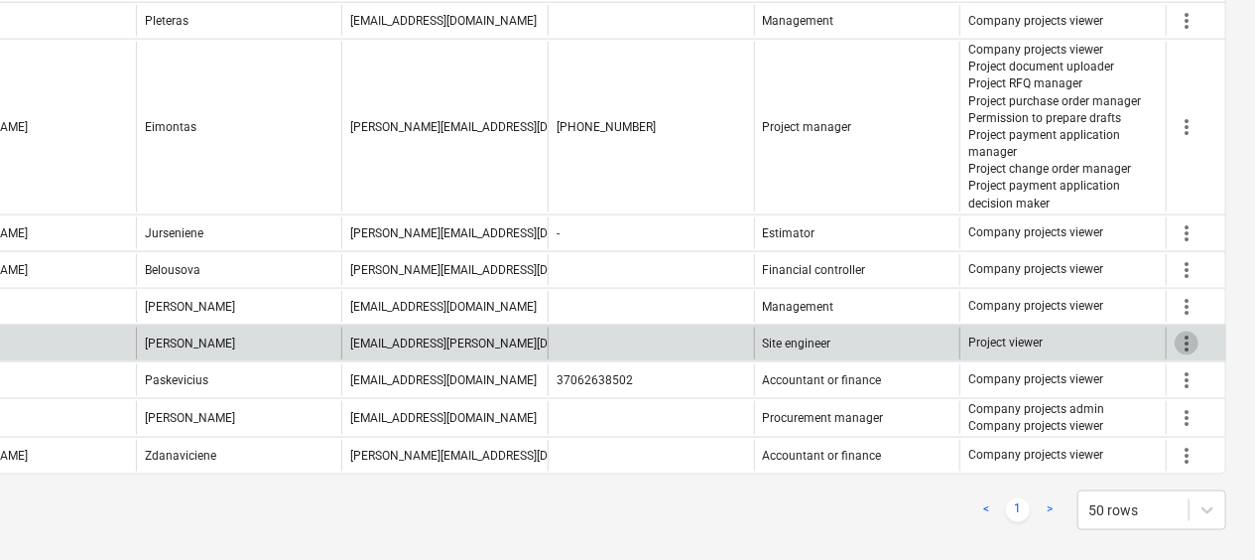
click at [1191, 331] on span "more_vert" at bounding box center [1187, 343] width 24 height 24
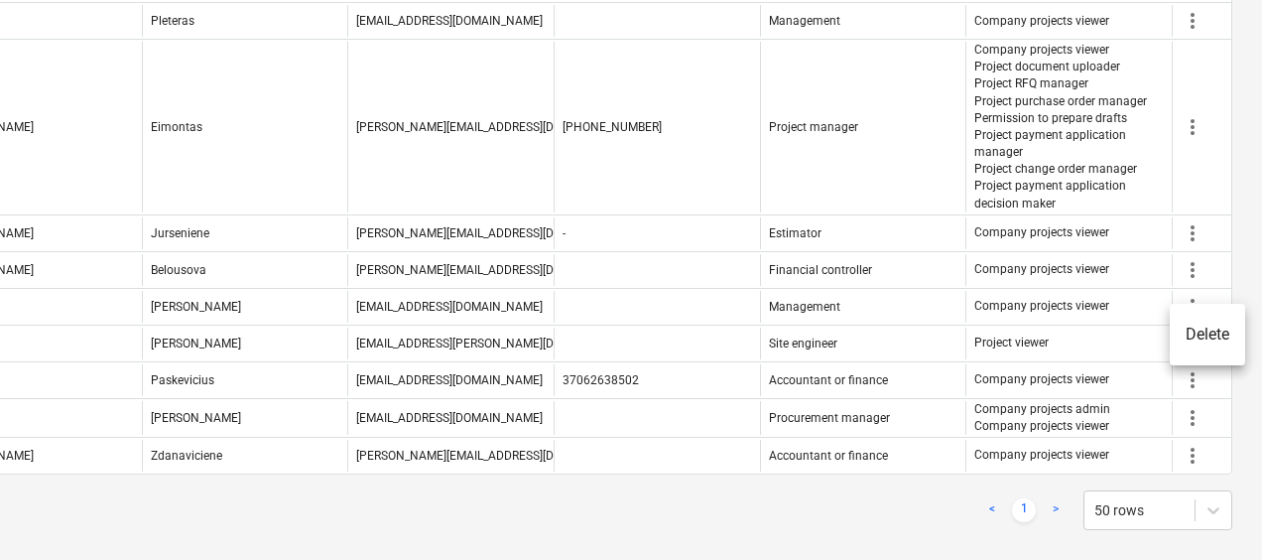
click at [959, 345] on div at bounding box center [631, 280] width 1262 height 560
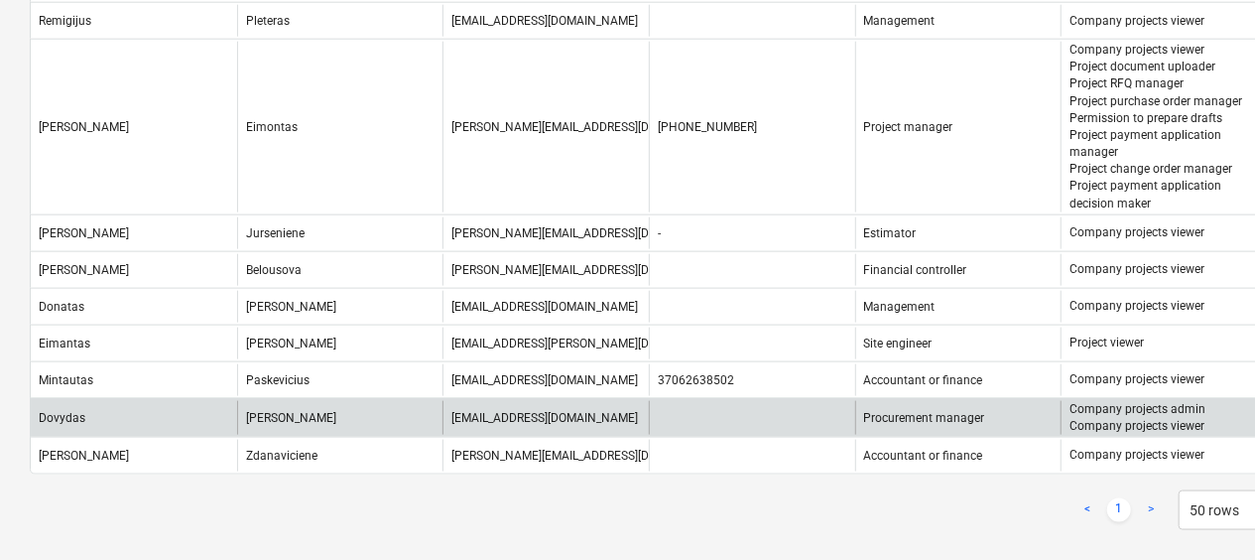
scroll to position [1125, 101]
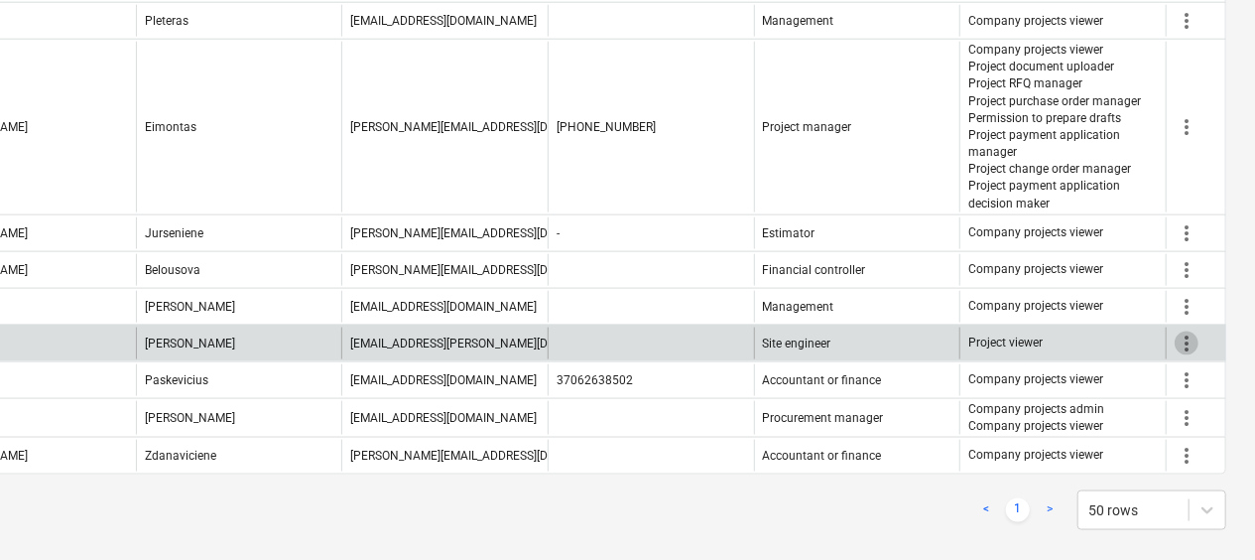
click at [1191, 339] on span "more_vert" at bounding box center [1187, 343] width 24 height 24
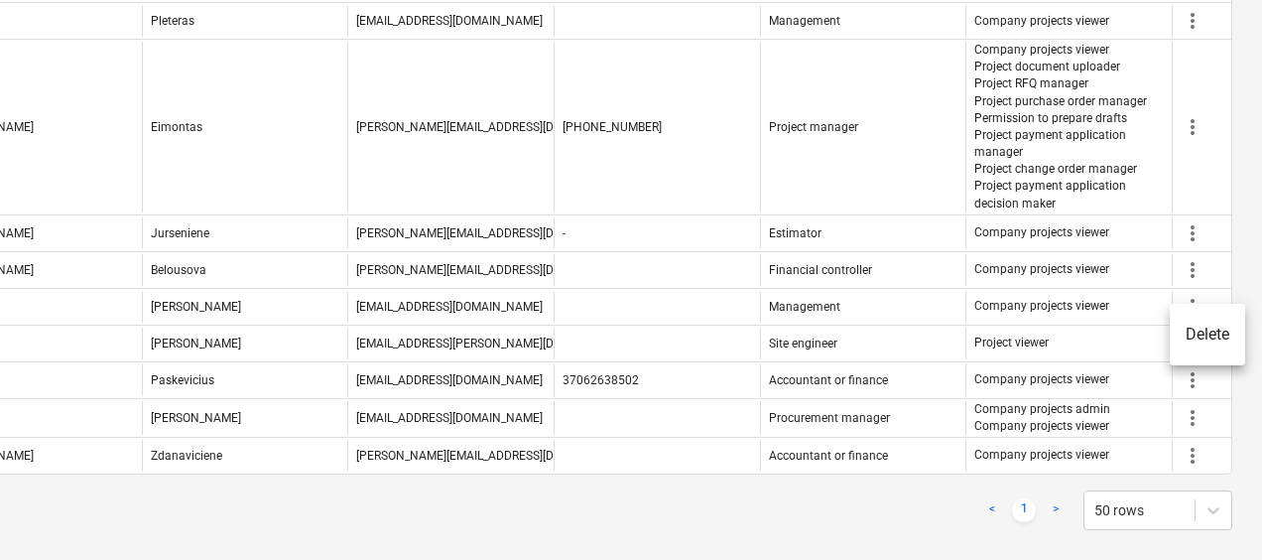
click at [1038, 326] on div at bounding box center [631, 280] width 1262 height 560
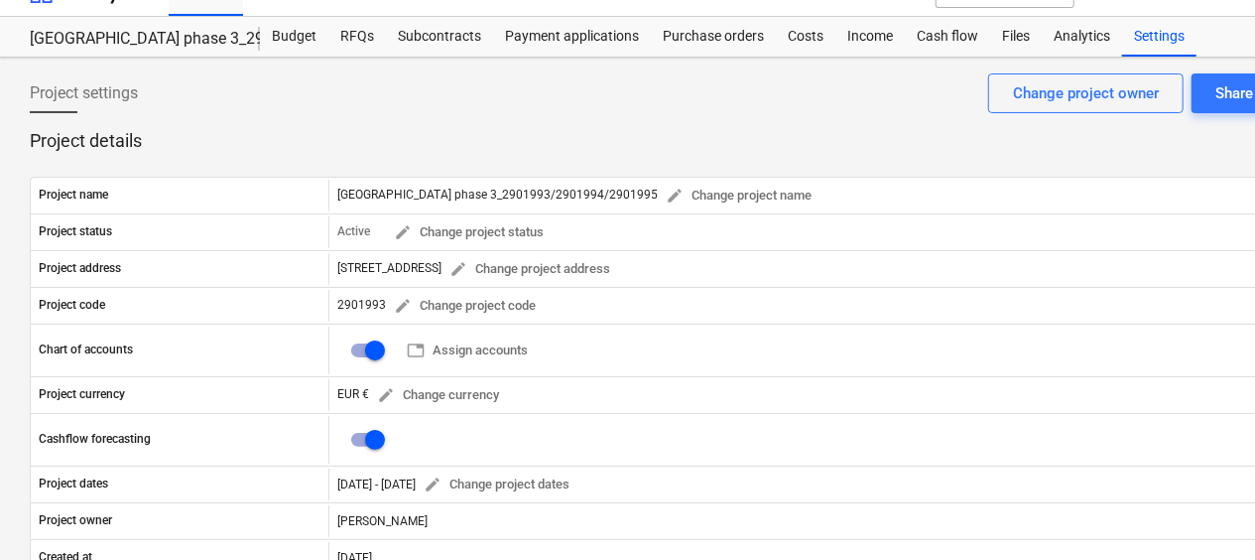
scroll to position [0, 0]
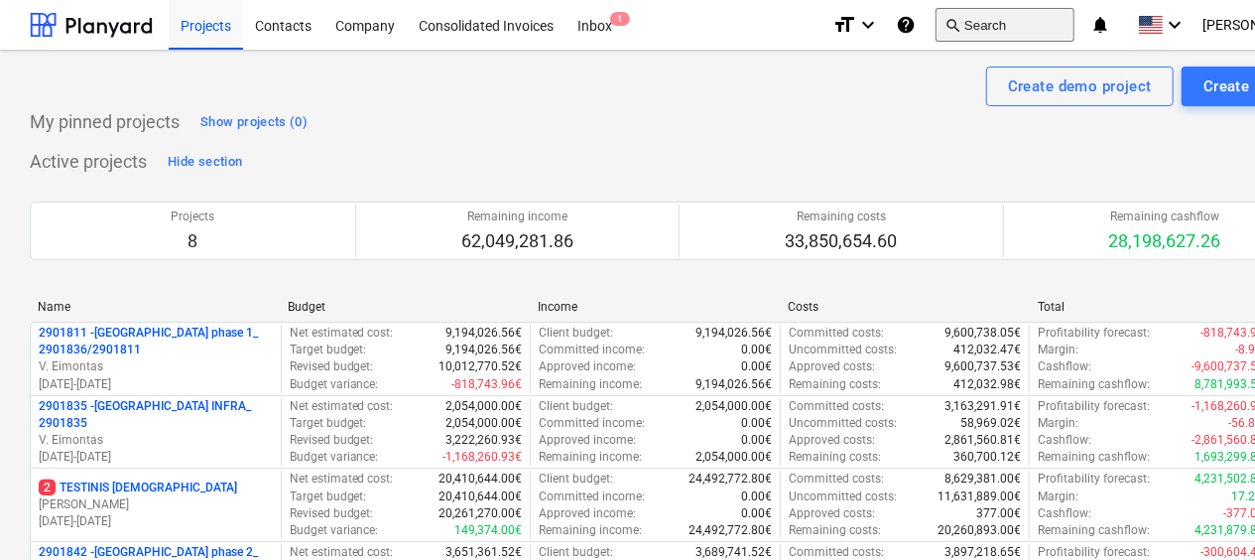
click at [1026, 26] on button "search Search" at bounding box center [1005, 25] width 139 height 34
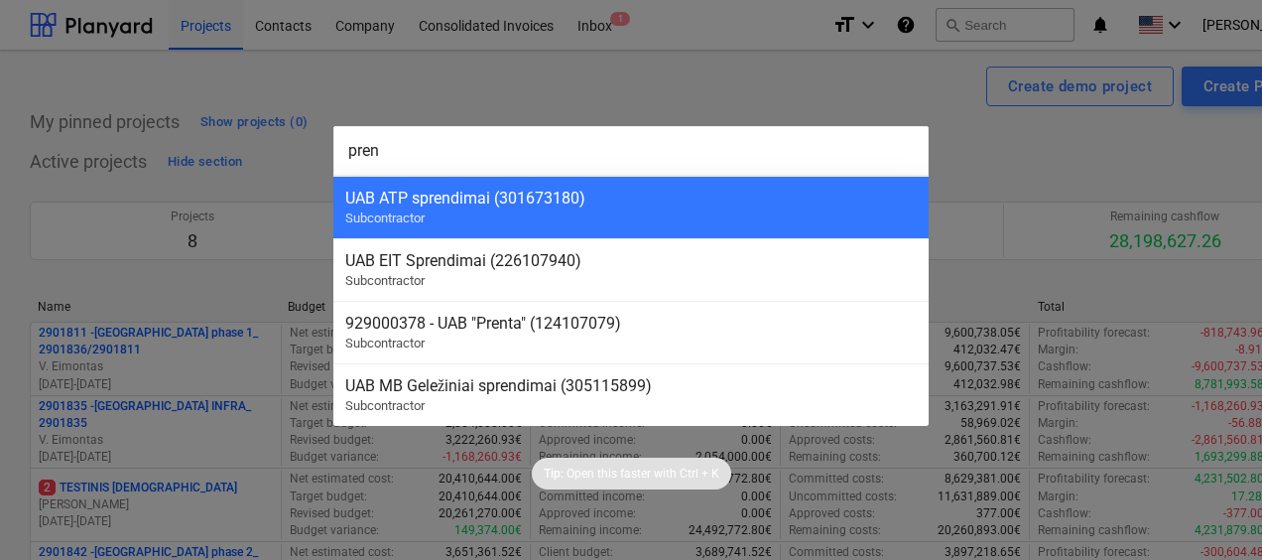
type input "pren"
click at [968, 117] on div at bounding box center [631, 280] width 1262 height 560
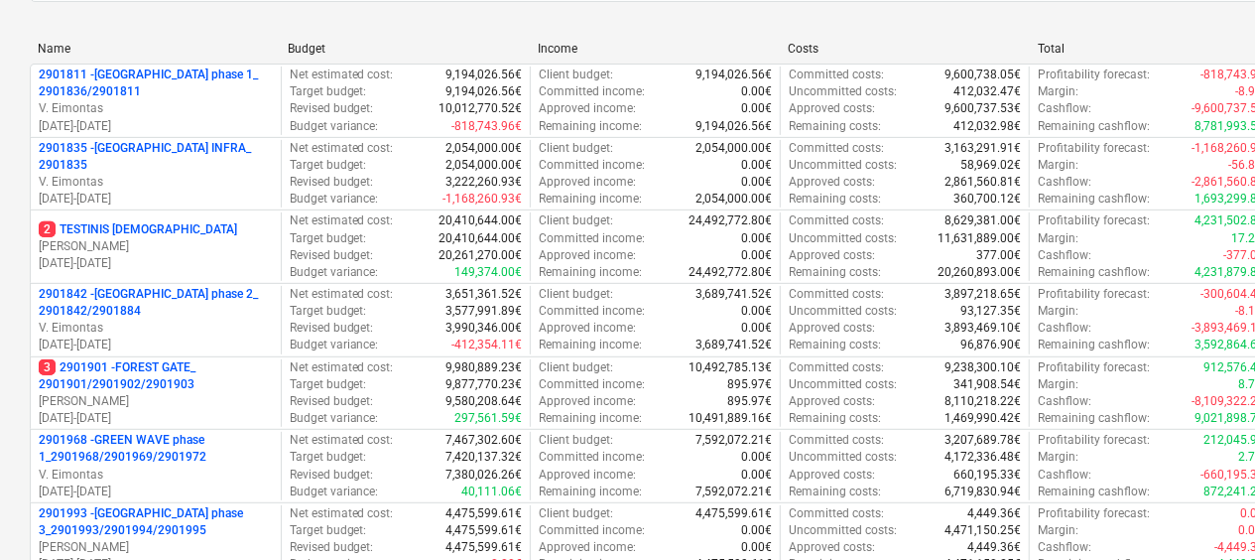
scroll to position [264, 0]
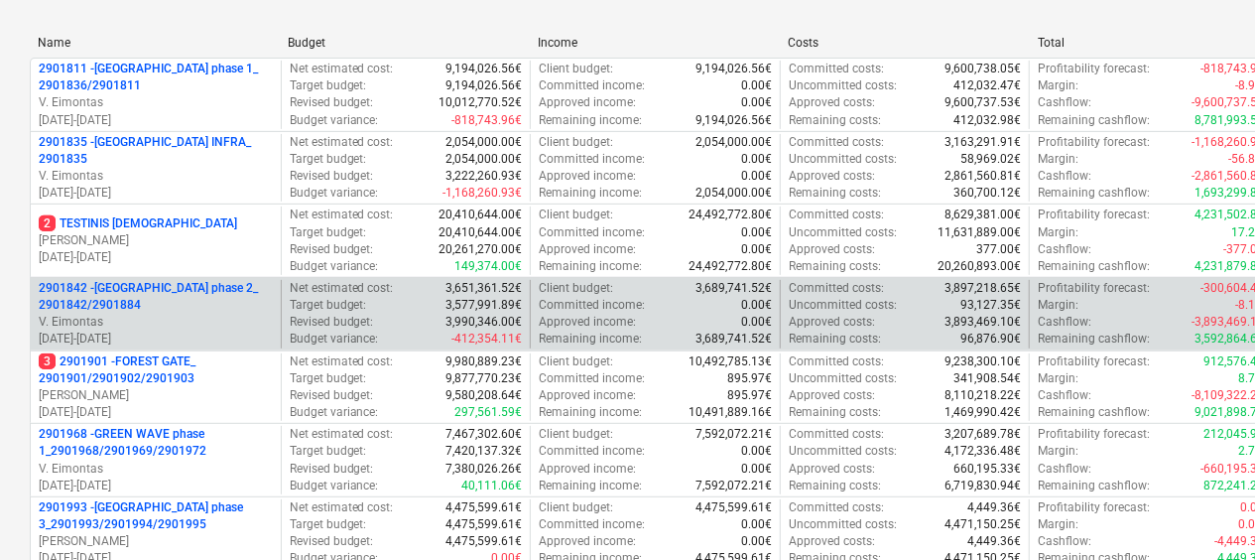
click at [107, 304] on p "2901842 - LAKE TOWN phase 2_ 2901842/2901884" at bounding box center [156, 297] width 234 height 34
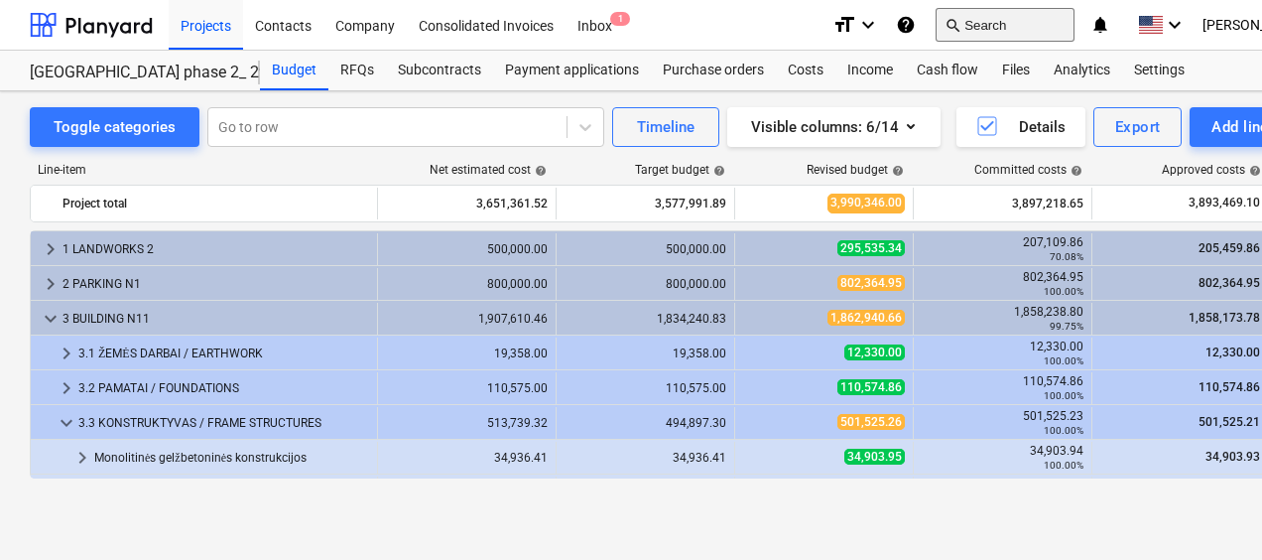
scroll to position [198, 0]
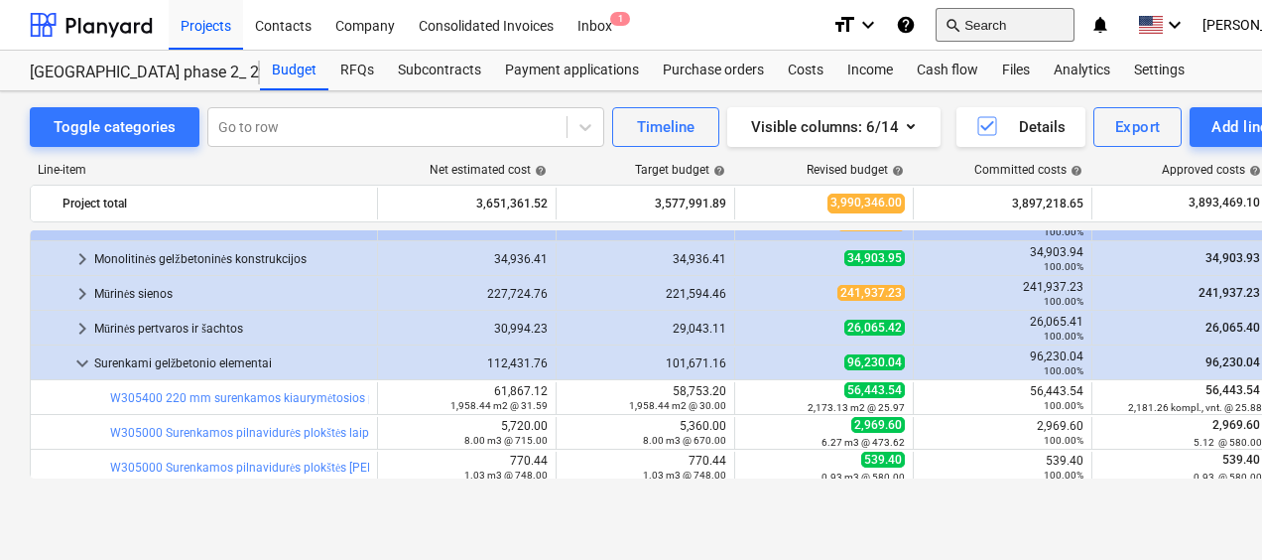
click at [1063, 26] on button "search Search" at bounding box center [1005, 25] width 139 height 34
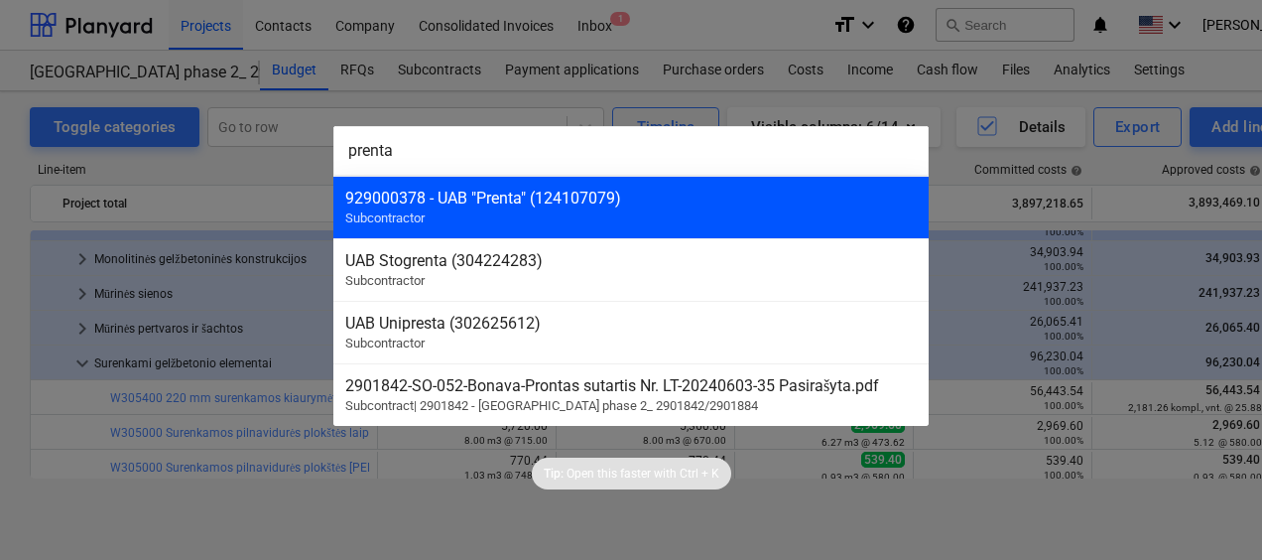
type input "prenta"
click at [561, 202] on div "929000378 - UAB "Prenta" (124107079)" at bounding box center [631, 198] width 572 height 19
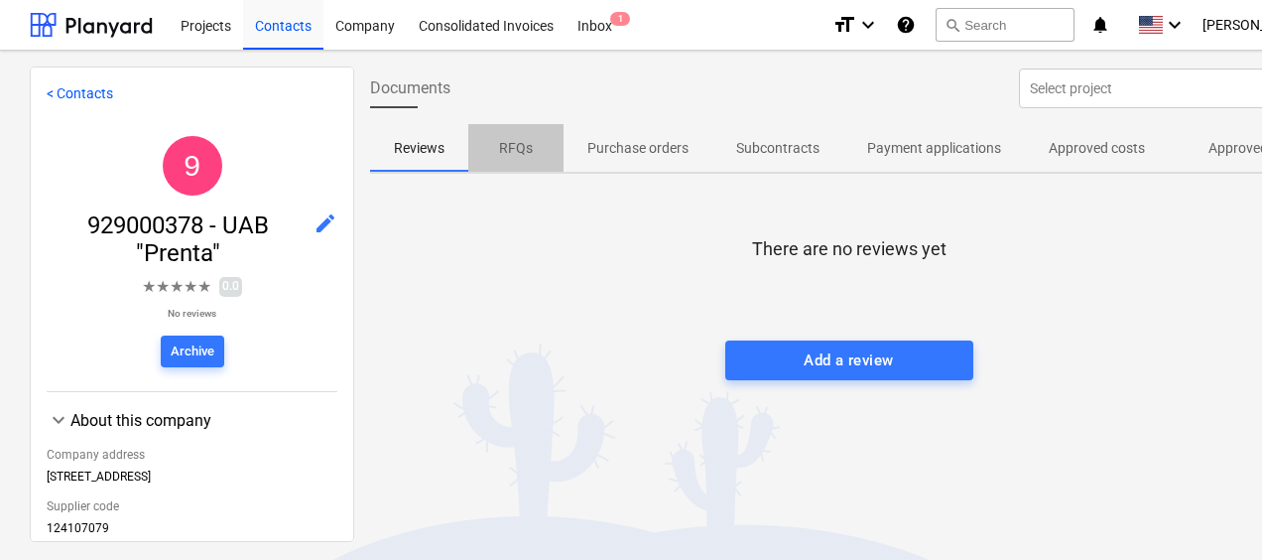
click at [510, 151] on p "RFQs" at bounding box center [516, 148] width 48 height 21
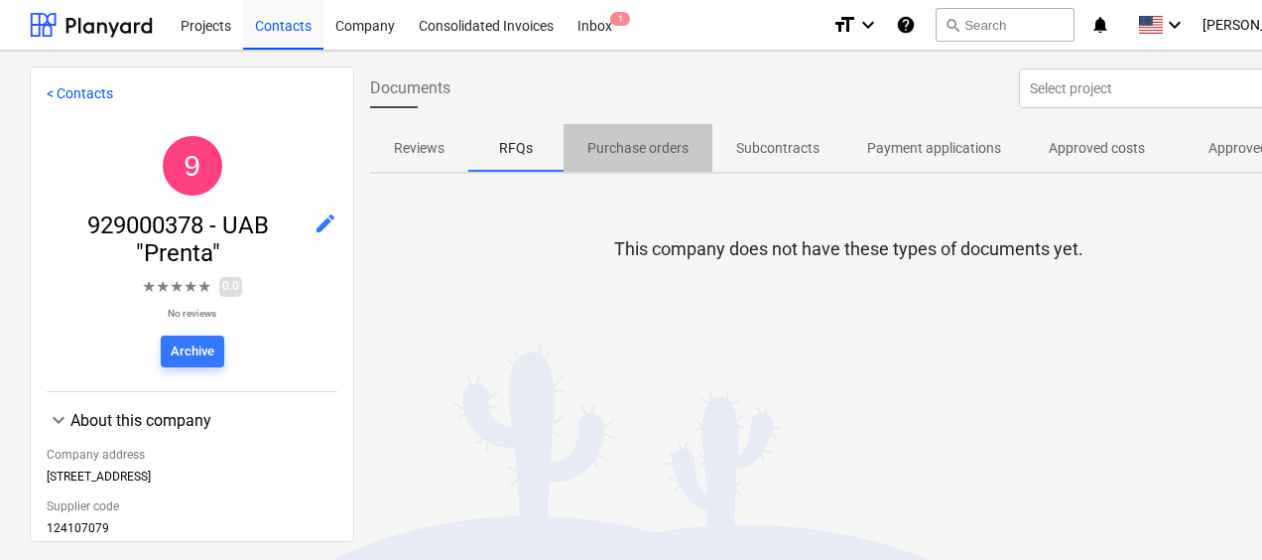
click at [653, 139] on p "Purchase orders" at bounding box center [638, 148] width 101 height 21
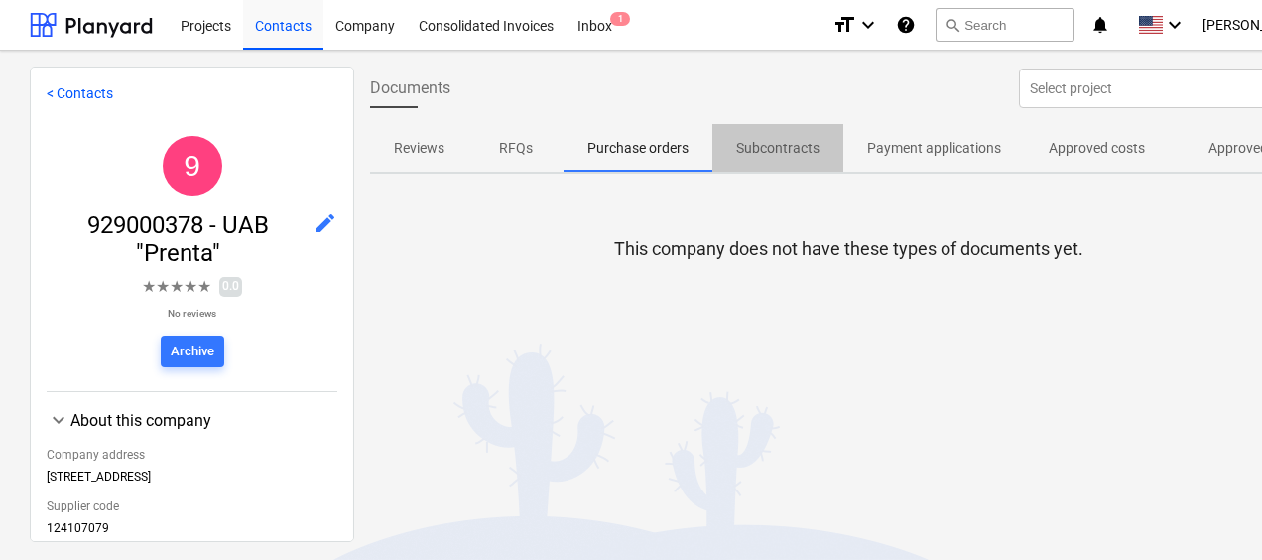
click at [809, 155] on p "Subcontracts" at bounding box center [777, 148] width 83 height 21
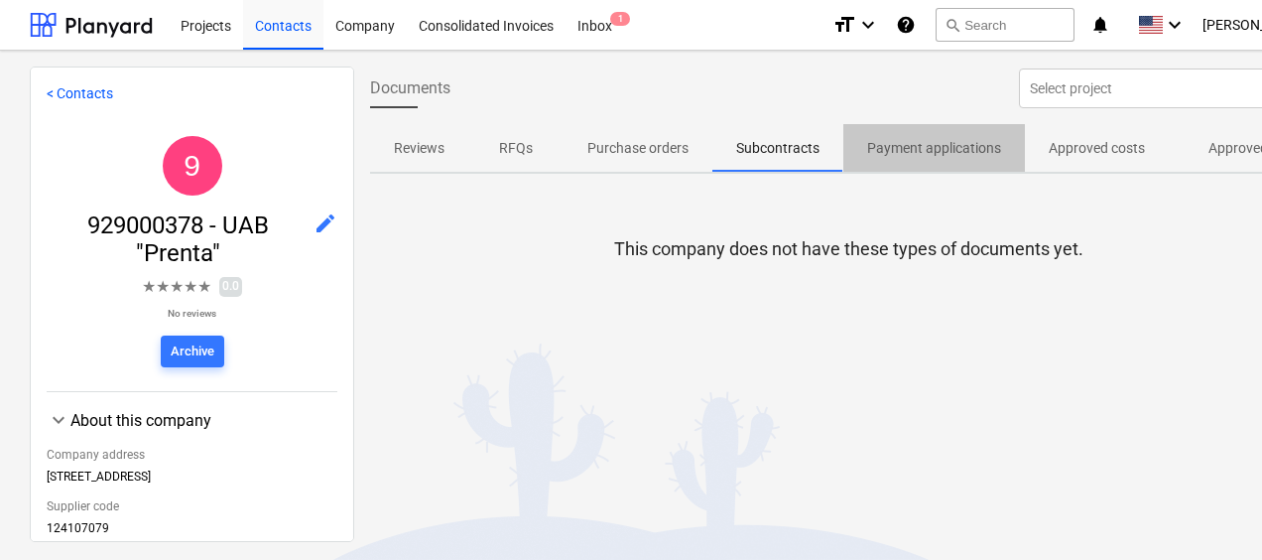
click at [928, 156] on p "Payment applications" at bounding box center [934, 148] width 134 height 21
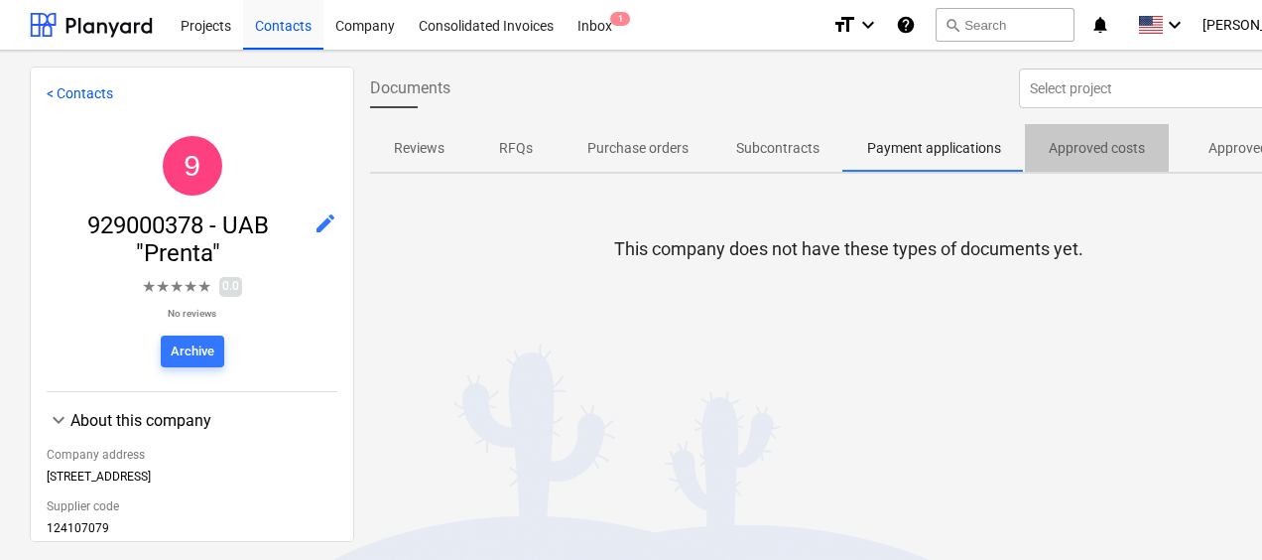
click at [1081, 147] on p "Approved costs" at bounding box center [1097, 148] width 96 height 21
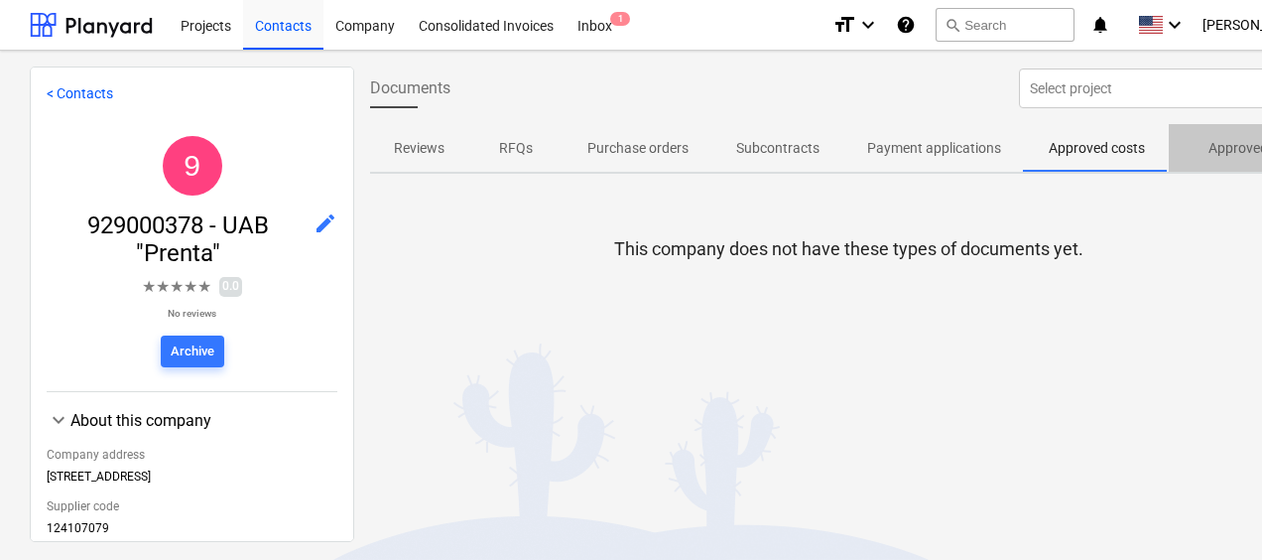
click at [1254, 149] on p "Approved other costs" at bounding box center [1275, 148] width 132 height 21
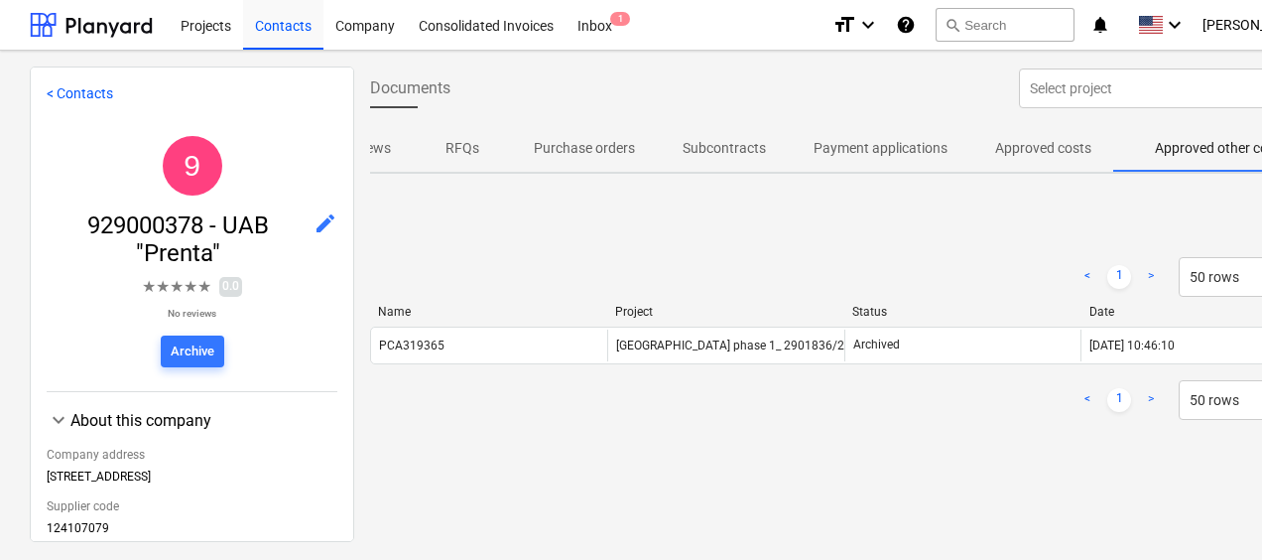
scroll to position [0, 58]
